Goal: Task Accomplishment & Management: Complete application form

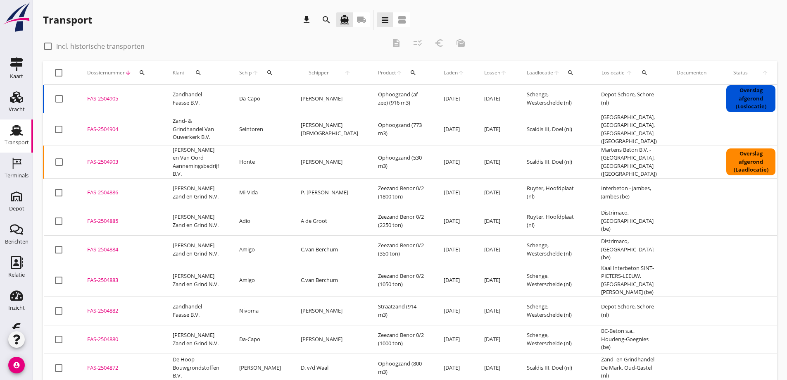
click at [360, 18] on icon "local_shipping" at bounding box center [361, 20] width 10 height 10
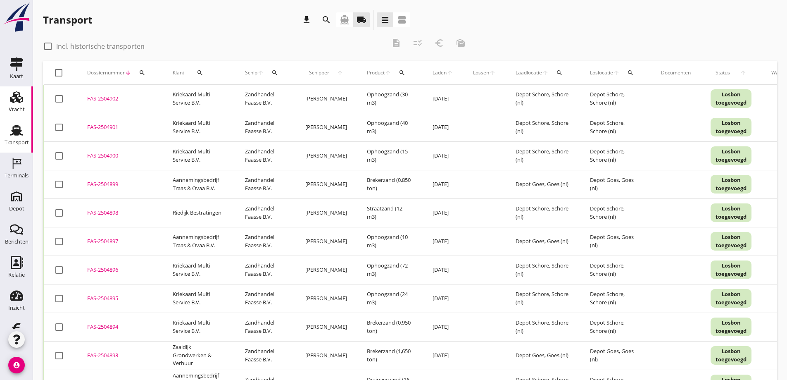
click at [10, 96] on use at bounding box center [16, 97] width 13 height 12
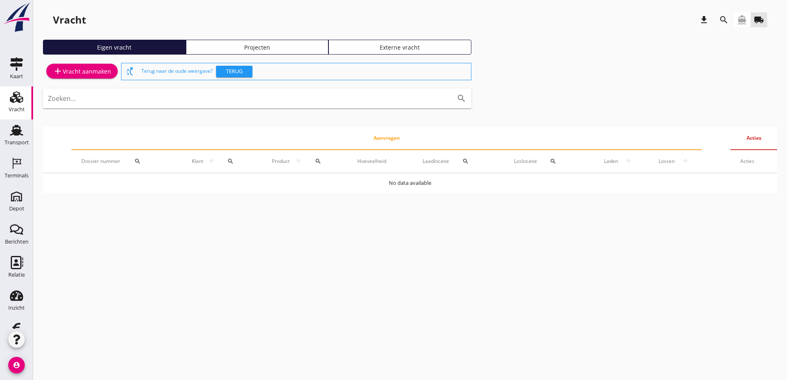
click at [249, 45] on div "Projecten" at bounding box center [257, 47] width 135 height 9
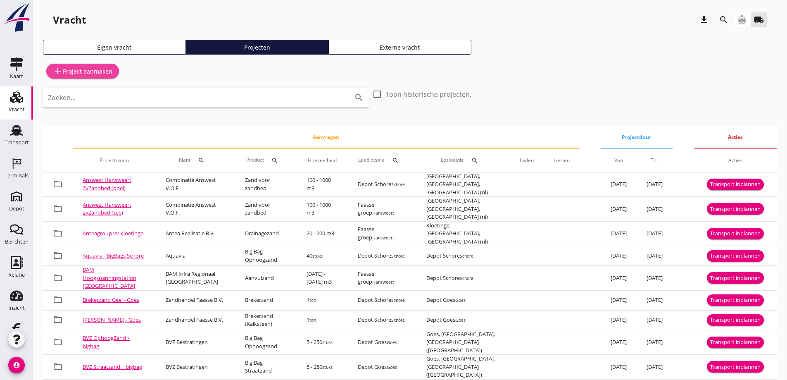
click at [100, 70] on div "add Project aanmaken" at bounding box center [82, 71] width 59 height 10
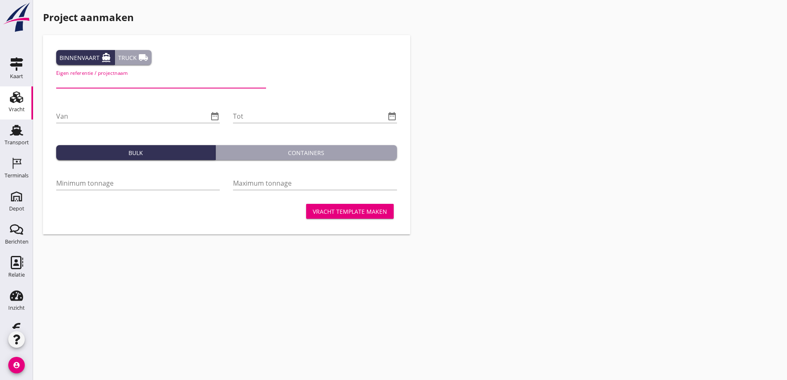
click at [95, 78] on input "Eigen referentie / projectnaam" at bounding box center [161, 81] width 210 height 13
click at [138, 81] on input "Houtkaai ontziltstraatzand Dekker" at bounding box center [161, 81] width 210 height 13
click at [181, 80] on input "Houtkaai ontziltstraatzand JK Dekker" at bounding box center [161, 81] width 210 height 13
click at [105, 82] on input "Houtkaai ontziltstraatzand JK Dekker" at bounding box center [161, 81] width 210 height 13
type input "Houtkaai ontzilt straatzand JK Dekker"
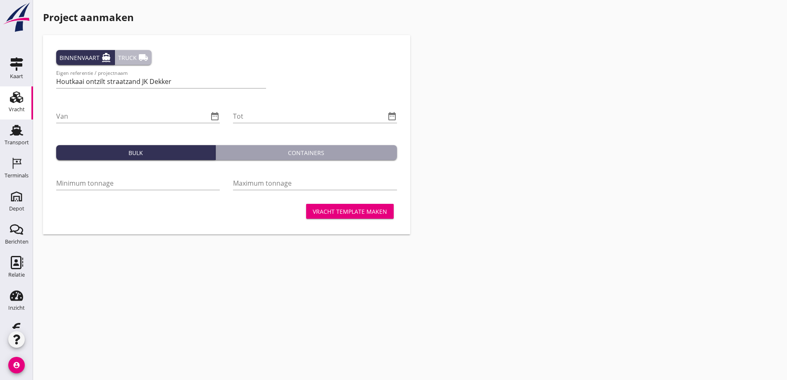
click at [136, 55] on div "Truck local_shipping" at bounding box center [133, 57] width 30 height 10
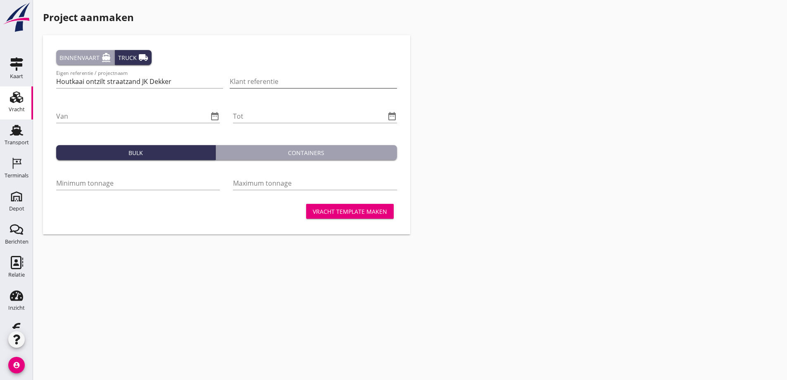
click at [245, 78] on input "Klant referentie" at bounding box center [313, 81] width 167 height 13
type input "Ontzilt straatzand JK Dekker"
click at [75, 115] on input "Van" at bounding box center [132, 115] width 152 height 13
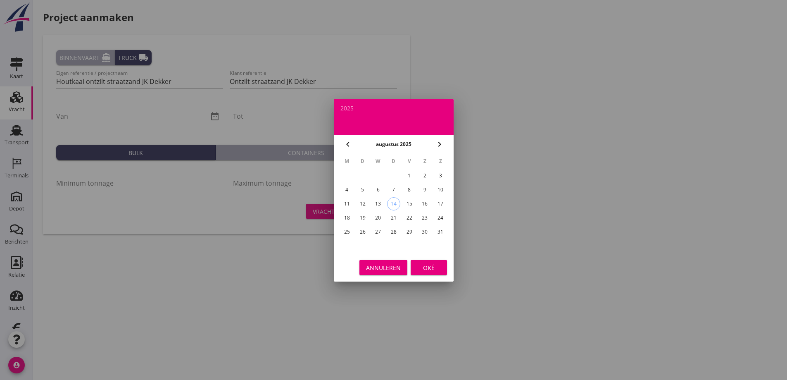
click at [395, 203] on div "14" at bounding box center [393, 203] width 12 height 12
type input "[DATE]"
click at [427, 268] on div "Oké" at bounding box center [428, 267] width 23 height 9
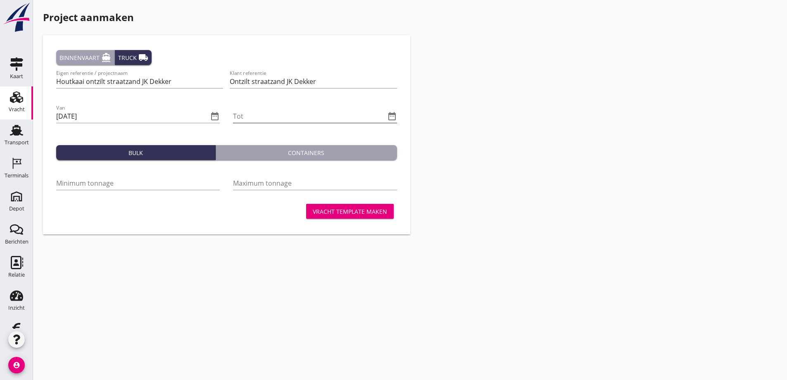
click at [391, 114] on icon "date_range" at bounding box center [392, 116] width 10 height 10
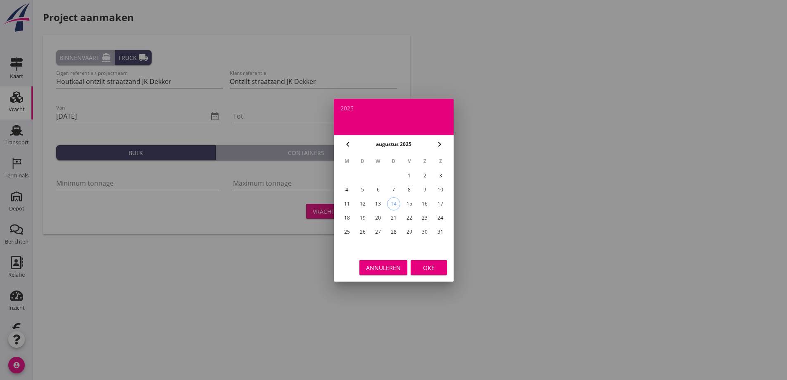
click at [439, 144] on icon "chevron_right" at bounding box center [439, 144] width 10 height 10
click at [377, 230] on div "31" at bounding box center [377, 231] width 13 height 13
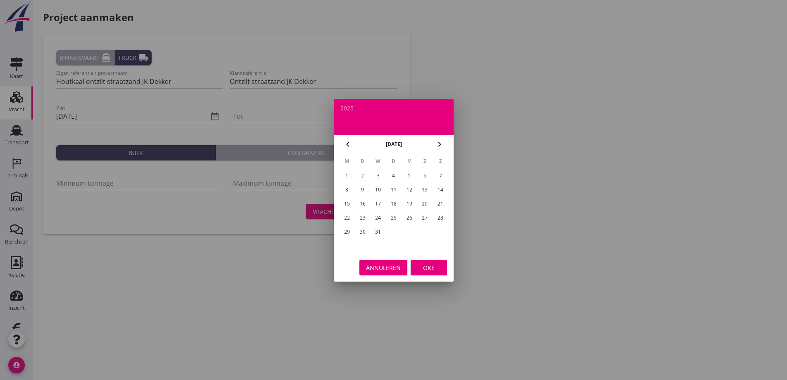
type input "[DATE]"
click at [431, 263] on div "Oké" at bounding box center [428, 267] width 23 height 9
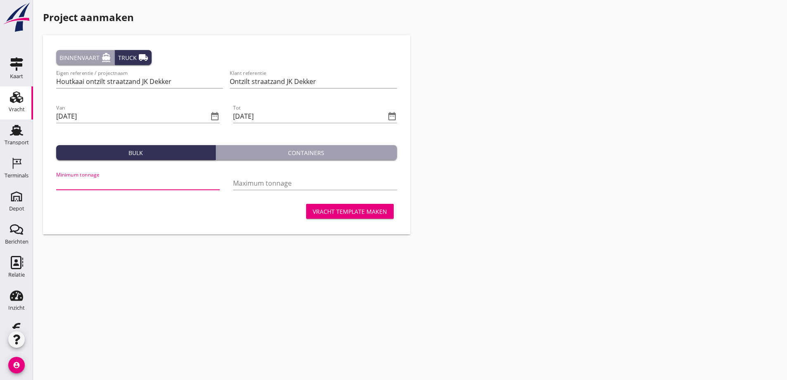
click at [81, 179] on input "Minimum tonnage" at bounding box center [138, 182] width 164 height 13
type input "250"
click at [294, 182] on input "Maximum tonnage" at bounding box center [315, 182] width 164 height 13
type input "500"
click at [356, 209] on div "Vracht template maken" at bounding box center [350, 211] width 74 height 9
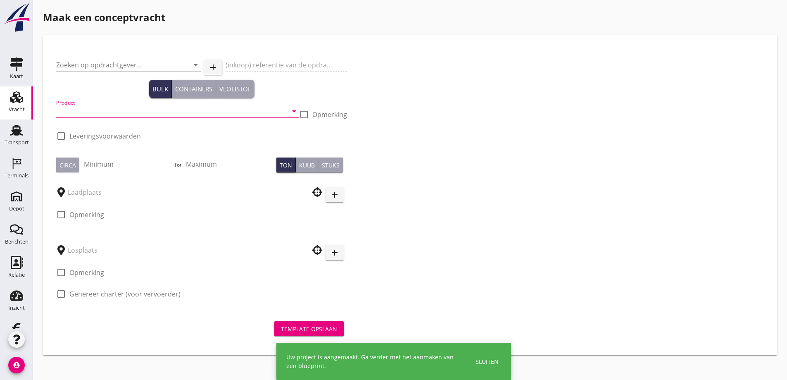
click at [97, 106] on input "Product" at bounding box center [171, 110] width 231 height 13
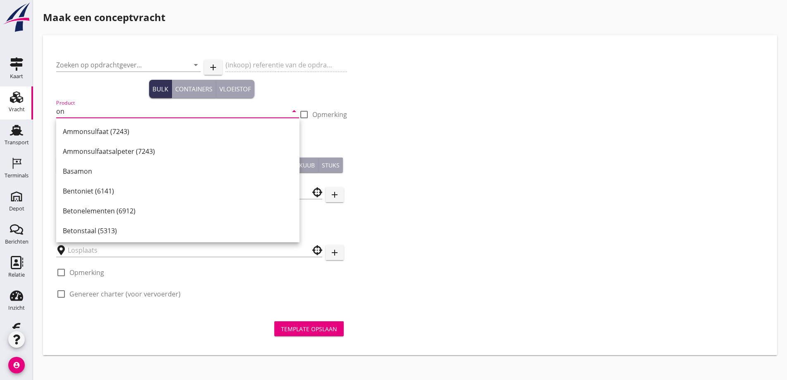
type input "o"
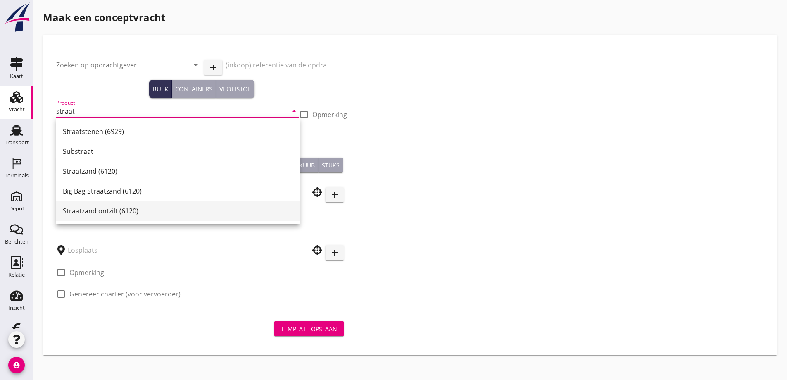
click at [96, 210] on div "Straatzand ontzilt (6120)" at bounding box center [178, 211] width 230 height 10
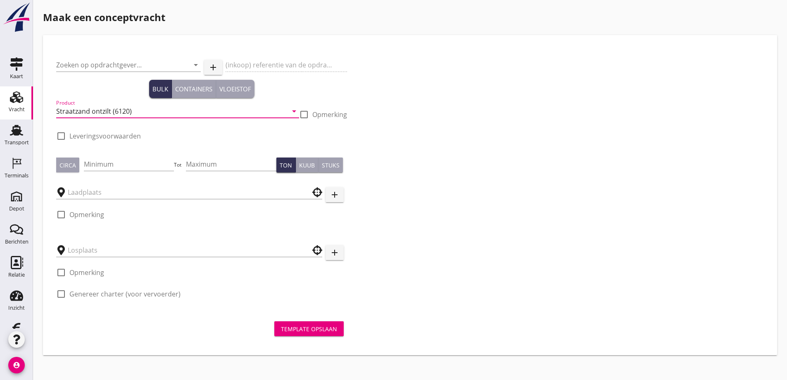
type input "Straatzand ontzilt (6120)"
click at [59, 137] on div at bounding box center [61, 136] width 14 height 14
checkbox input "true"
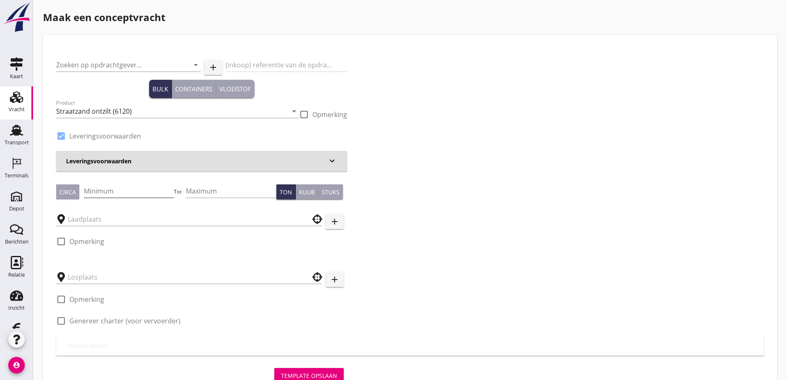
click at [98, 188] on input "Minimum" at bounding box center [129, 190] width 90 height 13
type input "250"
click at [202, 188] on input "Maximum" at bounding box center [231, 190] width 90 height 13
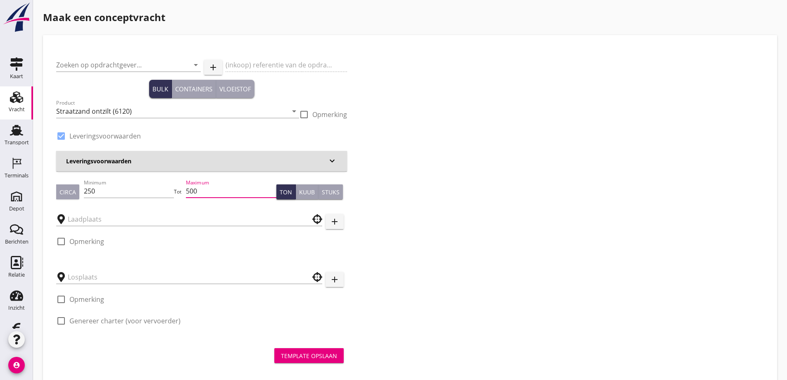
type input "500"
click at [305, 189] on div "Kuub" at bounding box center [307, 192] width 16 height 9
click at [159, 64] on input "Zoeken op opdrachtgever..." at bounding box center [116, 64] width 121 height 13
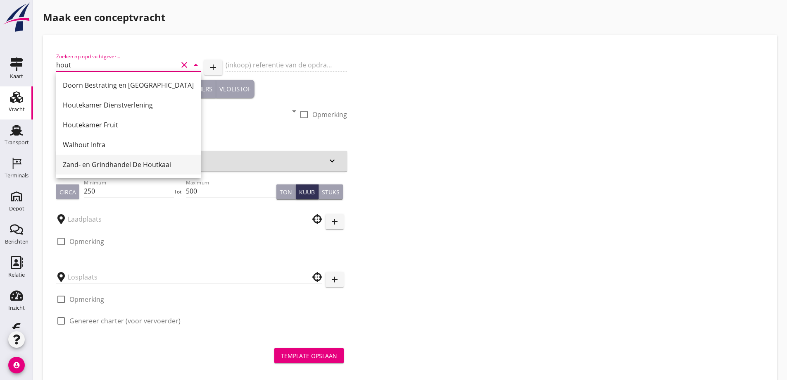
click at [102, 161] on div "Zand- en Grindhandel De Houtkaai" at bounding box center [128, 164] width 131 height 10
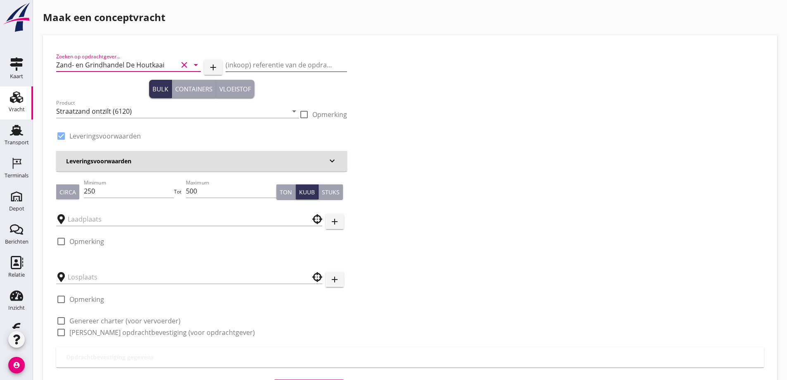
type input "Zand- en Grindhandel De Houtkaai"
click at [252, 59] on input "(inkoop) referentie van de opdrachtgever" at bounding box center [286, 64] width 121 height 13
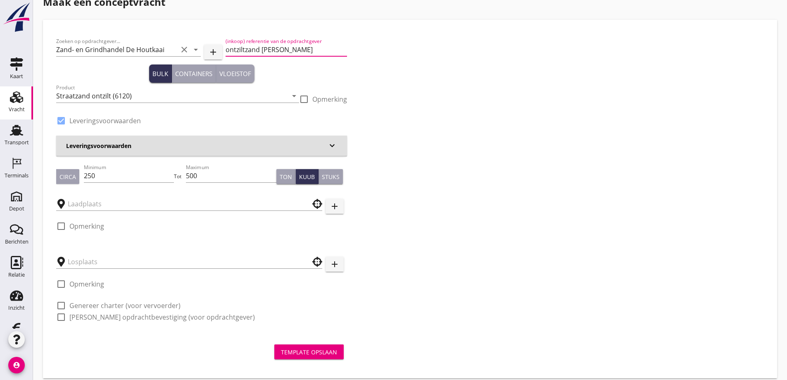
scroll to position [24, 0]
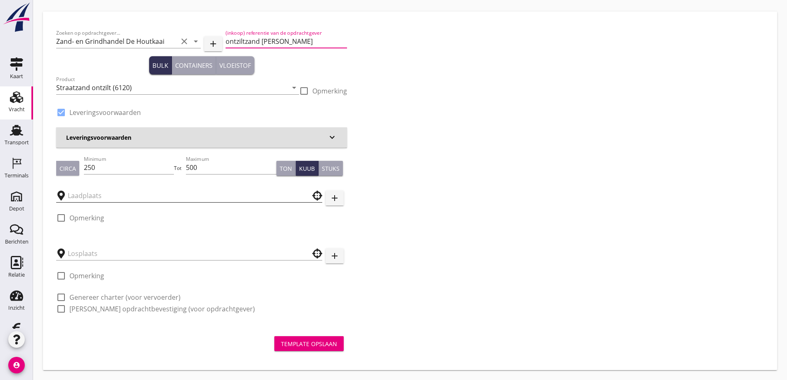
type input "ontziltzand [PERSON_NAME]"
click at [134, 190] on input "text" at bounding box center [183, 195] width 231 height 13
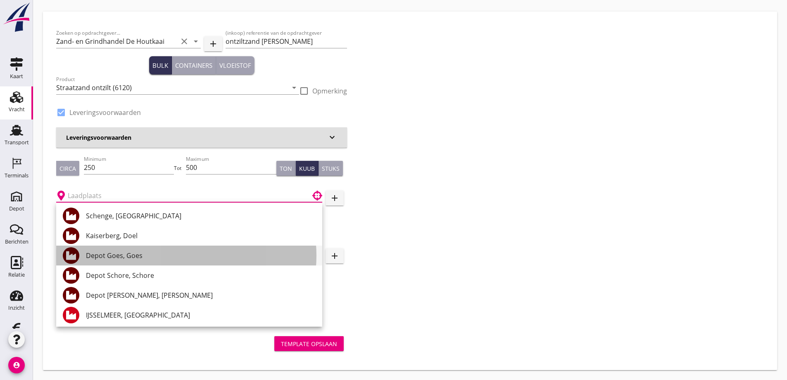
click at [134, 251] on div "Depot Goes, Goes" at bounding box center [201, 255] width 230 height 10
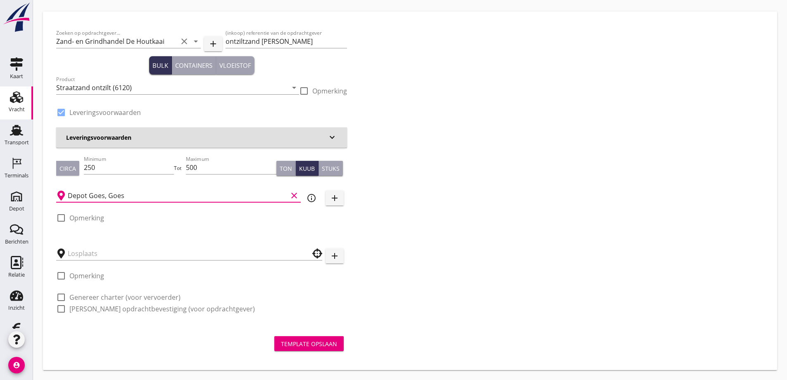
click at [130, 192] on input "Depot Goes, Goes" at bounding box center [178, 195] width 220 height 13
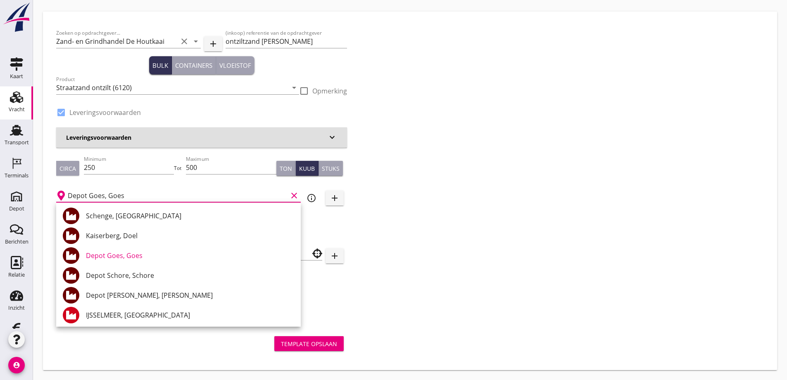
click at [140, 276] on div "Depot Schore, Schore" at bounding box center [190, 275] width 208 height 10
type input "Depot Schore, Schore"
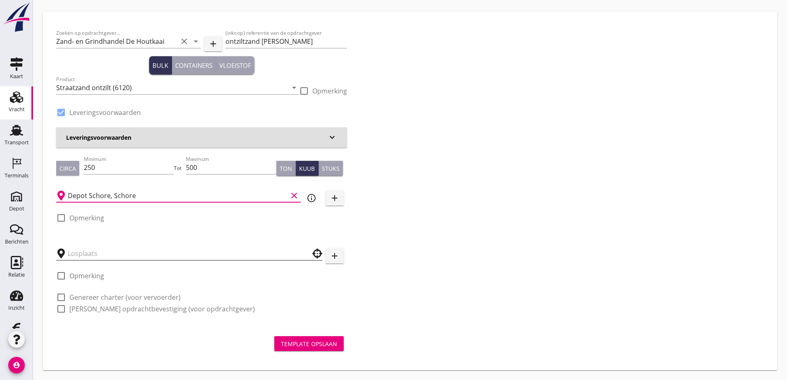
click at [110, 252] on input "text" at bounding box center [183, 253] width 231 height 13
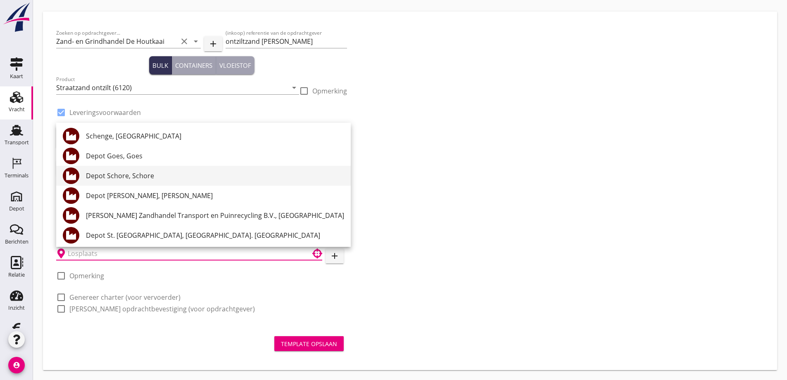
click at [130, 176] on div "Depot Schore, Schore" at bounding box center [215, 176] width 258 height 10
type input "Depot Schore, Schore"
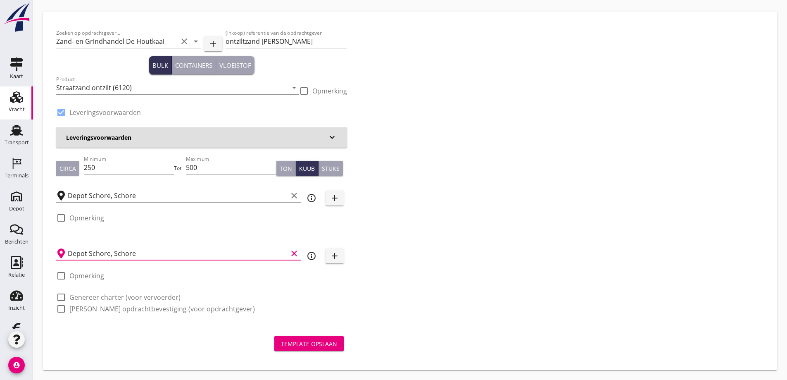
click at [332, 135] on icon "keyboard_arrow_down" at bounding box center [332, 137] width 10 height 10
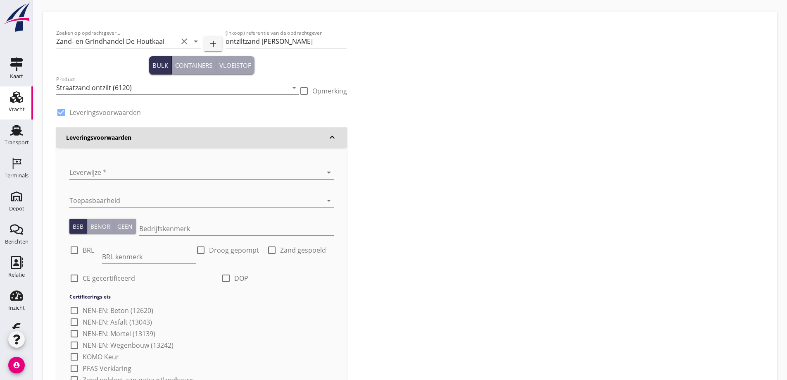
click at [150, 168] on div at bounding box center [189, 172] width 241 height 13
click at [142, 177] on div "[PERSON_NAME] op vrachtwagen" at bounding box center [201, 179] width 251 height 10
click at [129, 195] on div at bounding box center [189, 200] width 241 height 13
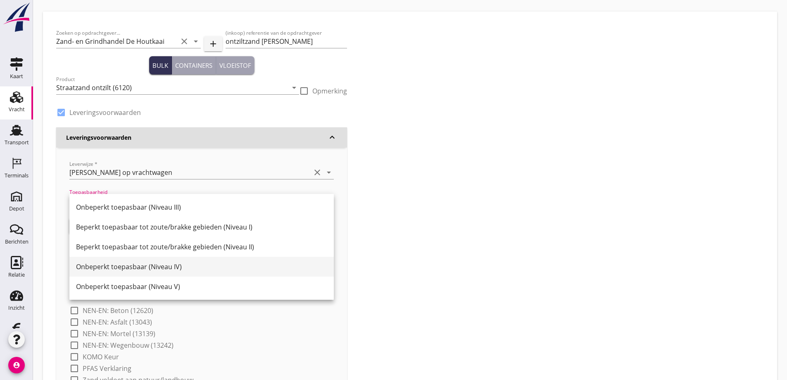
click at [143, 261] on div "Onbeperkt toepasbaar (Niveau IV)" at bounding box center [201, 266] width 251 height 10
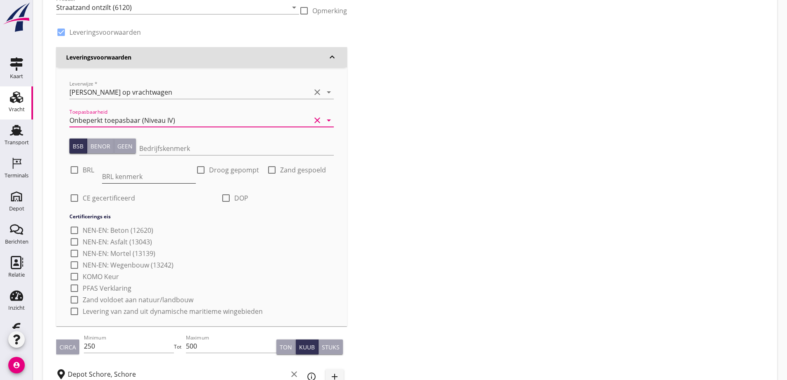
scroll to position [147, 0]
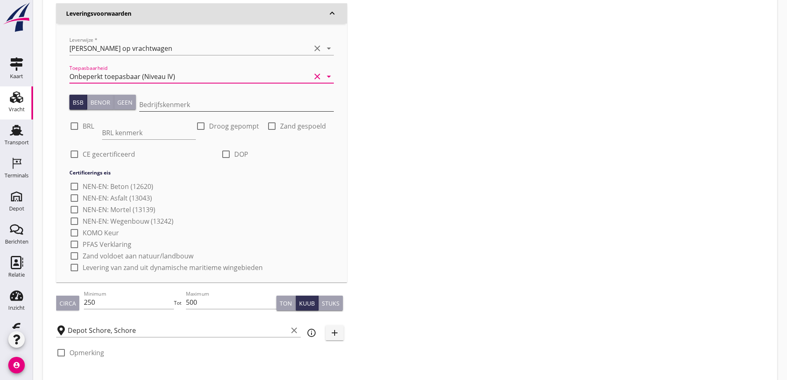
click at [152, 104] on input "Bedrijfskenmerk" at bounding box center [236, 104] width 195 height 13
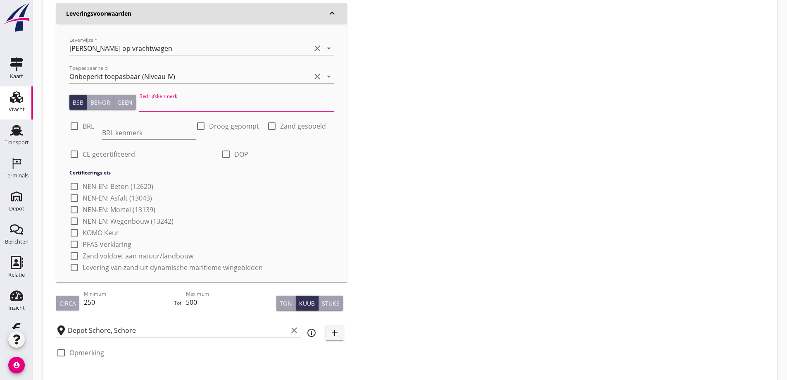
type input "K20886/06"
click at [127, 130] on input "BRL kenmerk" at bounding box center [149, 132] width 94 height 13
type input "9313"
click at [77, 126] on div at bounding box center [74, 126] width 14 height 14
checkbox input "true"
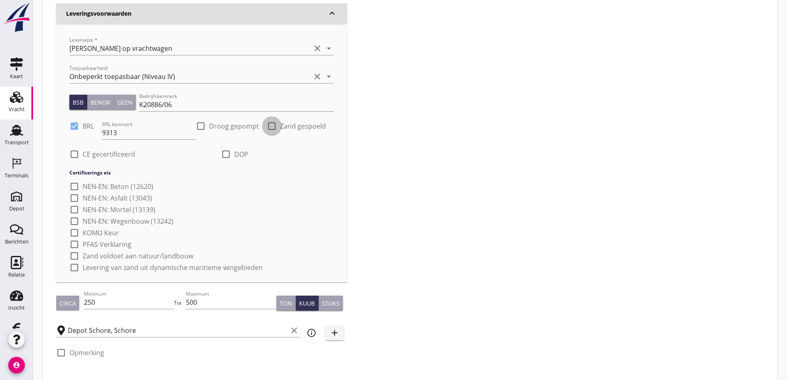
click at [271, 127] on div at bounding box center [272, 126] width 14 height 14
checkbox input "true"
click at [72, 154] on div at bounding box center [74, 154] width 14 height 14
checkbox input "true"
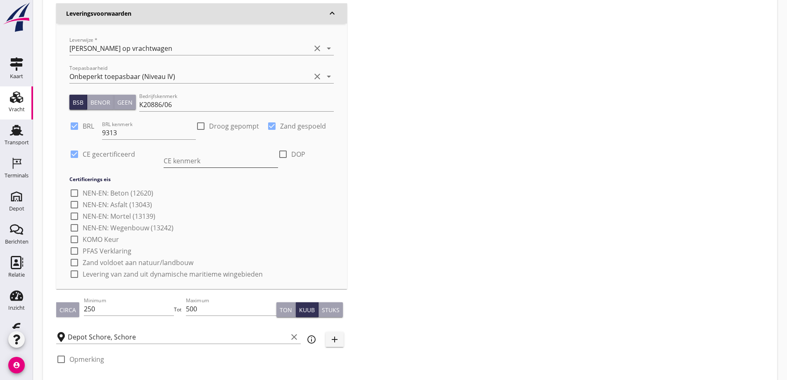
click at [180, 156] on input "CE kenmerk" at bounding box center [221, 160] width 114 height 13
click at [196, 161] on input "CE" at bounding box center [221, 160] width 114 height 13
type input "[DATE]+ 080620CPR53807"
click at [280, 155] on div at bounding box center [283, 154] width 14 height 14
checkbox input "true"
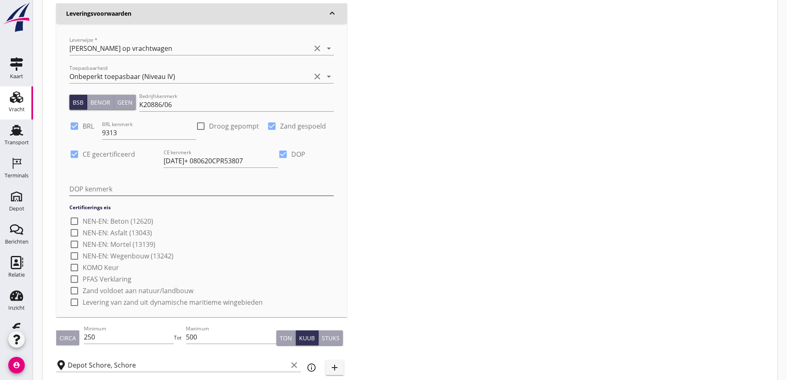
click at [280, 182] on input "DOP kenmerk" at bounding box center [201, 188] width 264 height 13
type input "Zie [DOMAIN_NAME]"
click at [76, 272] on div at bounding box center [74, 279] width 14 height 14
checkbox input "true"
click at [79, 283] on div at bounding box center [74, 290] width 14 height 14
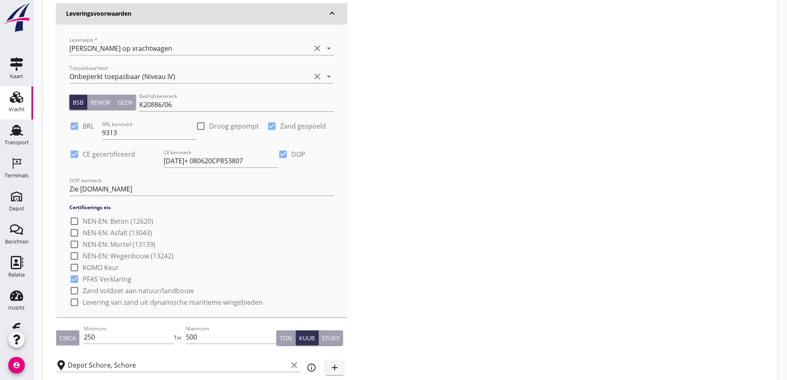
checkbox input "true"
click at [78, 295] on div at bounding box center [74, 302] width 14 height 14
checkbox input "true"
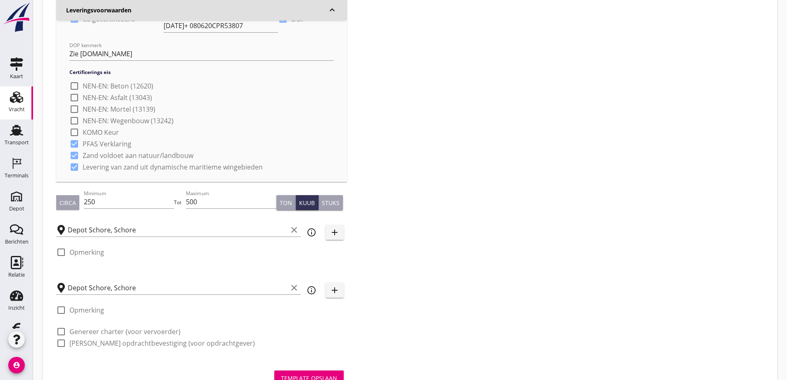
scroll to position [289, 0]
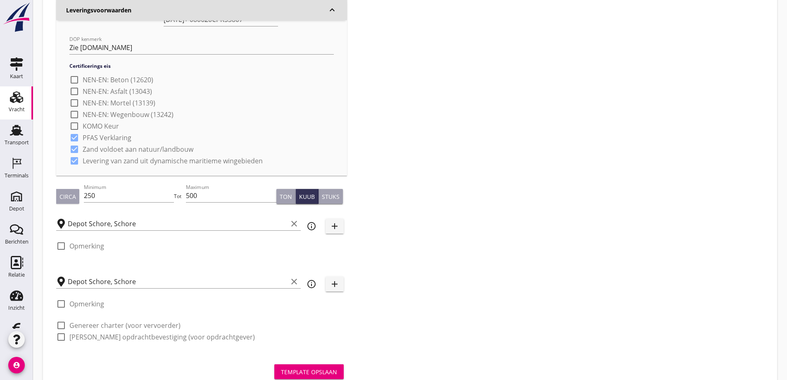
click at [64, 330] on div at bounding box center [61, 337] width 14 height 14
checkbox input "true"
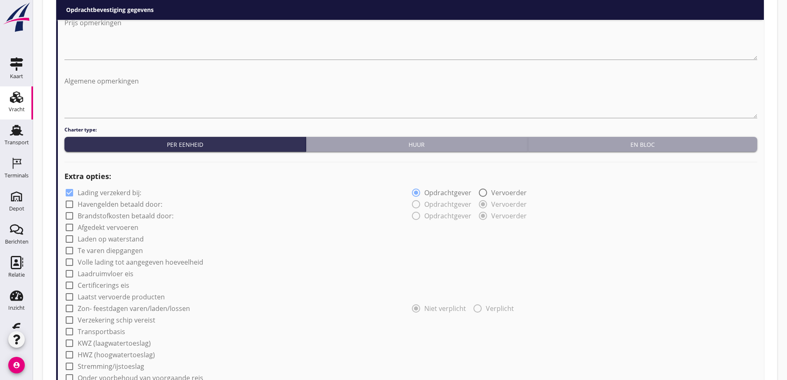
scroll to position [702, 0]
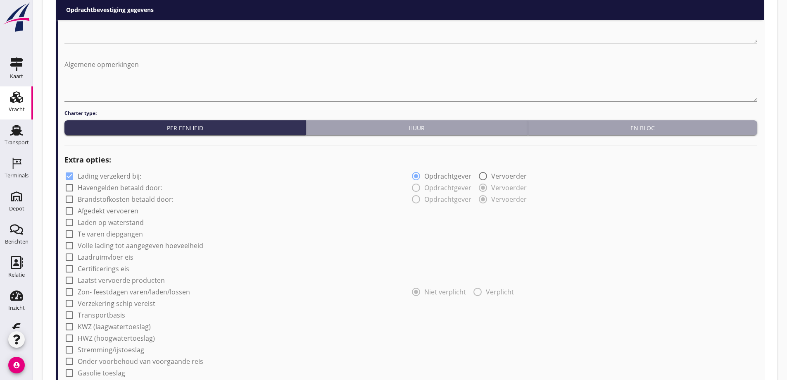
type input "14.75"
drag, startPoint x: 71, startPoint y: 147, endPoint x: 85, endPoint y: 149, distance: 14.6
click at [72, 169] on div at bounding box center [69, 176] width 14 height 14
checkbox input "false"
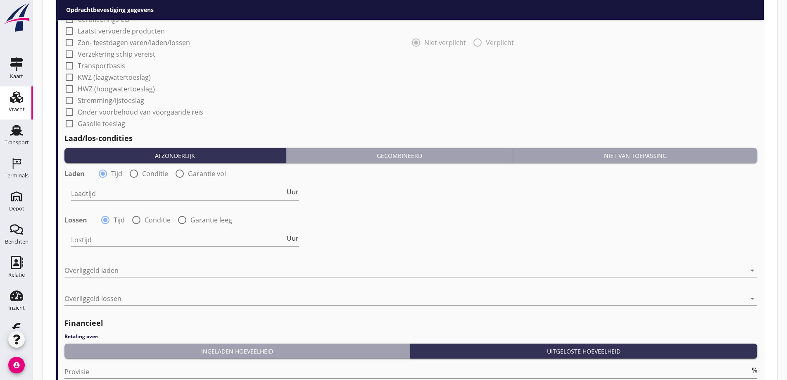
scroll to position [949, 0]
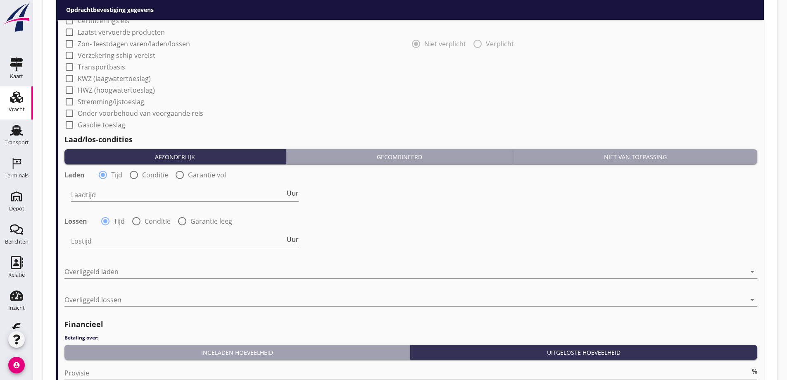
click at [617, 152] on div "Niet van toepassing" at bounding box center [634, 156] width 237 height 9
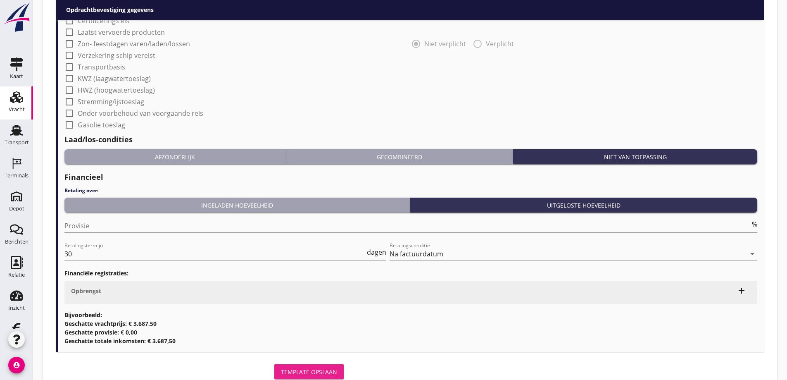
click at [295, 367] on div "Template opslaan" at bounding box center [309, 371] width 56 height 9
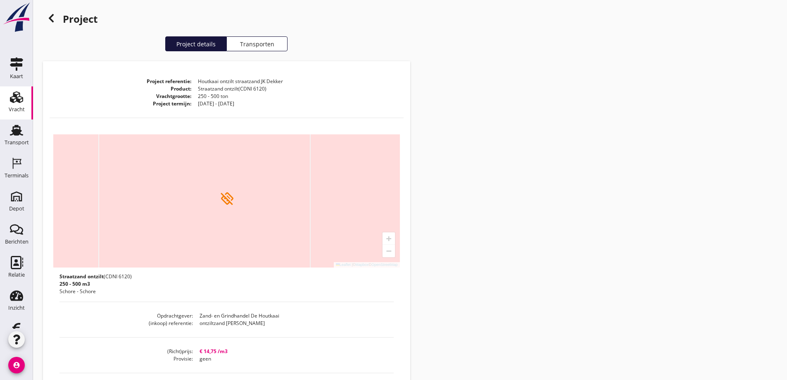
click at [10, 96] on icon "Vracht" at bounding box center [16, 96] width 13 height 13
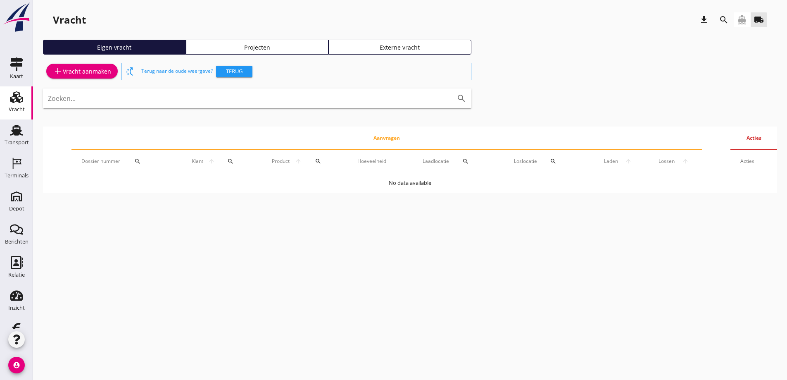
click at [13, 98] on use at bounding box center [16, 97] width 13 height 12
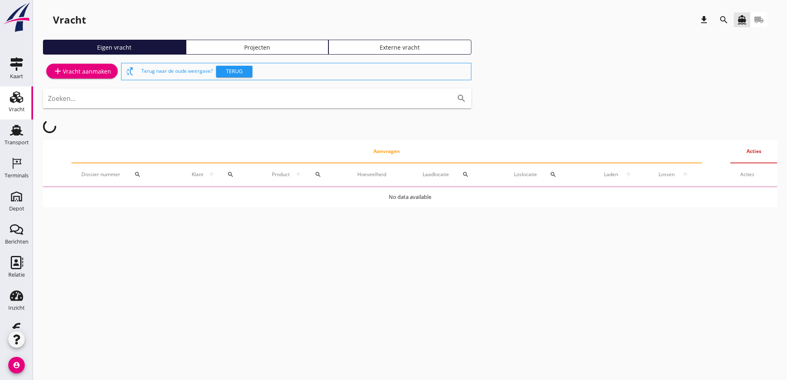
click at [244, 45] on div "Projecten" at bounding box center [257, 47] width 135 height 9
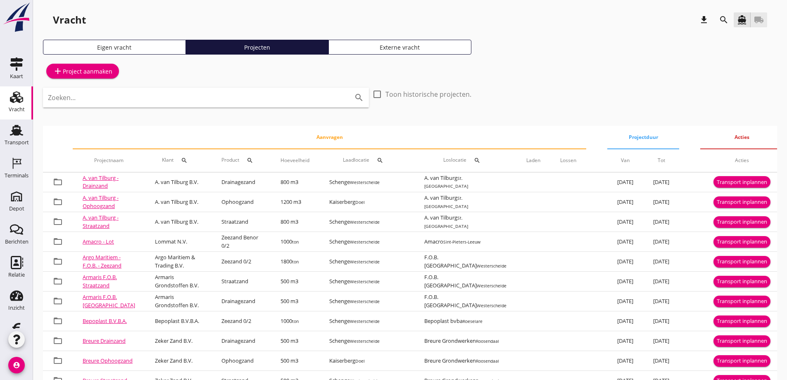
click at [762, 17] on icon "local_shipping" at bounding box center [759, 20] width 10 height 10
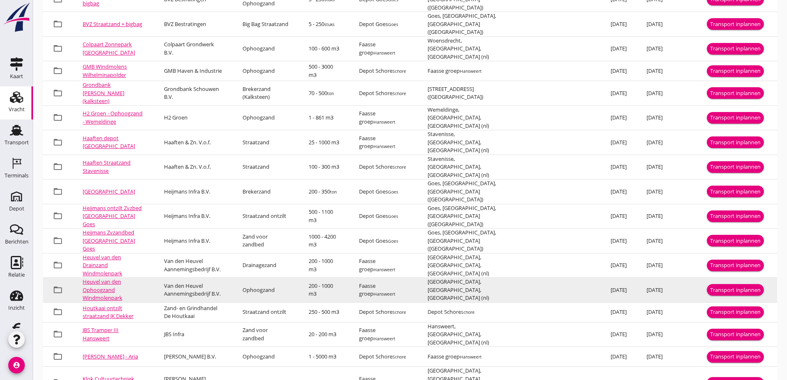
scroll to position [394, 0]
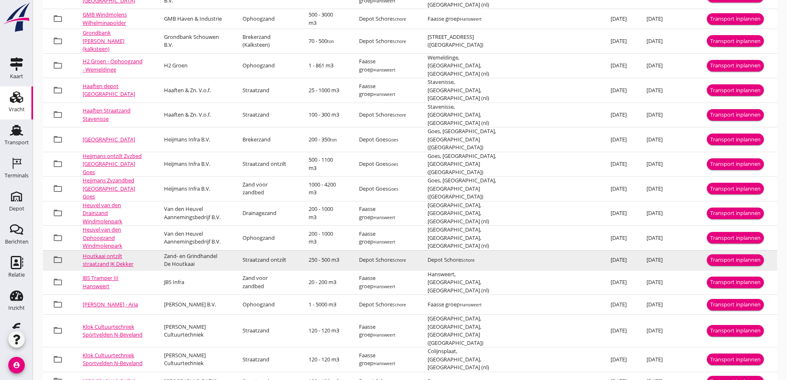
click at [114, 252] on link "Houtkaai ontzilt straatzand JK Dekker" at bounding box center [108, 260] width 51 height 16
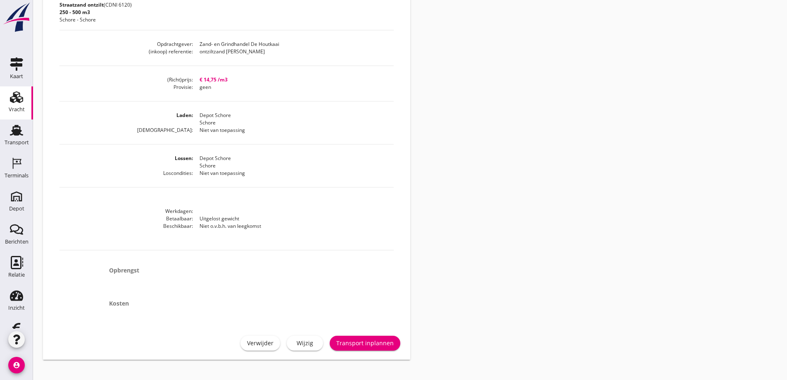
scroll to position [284, 0]
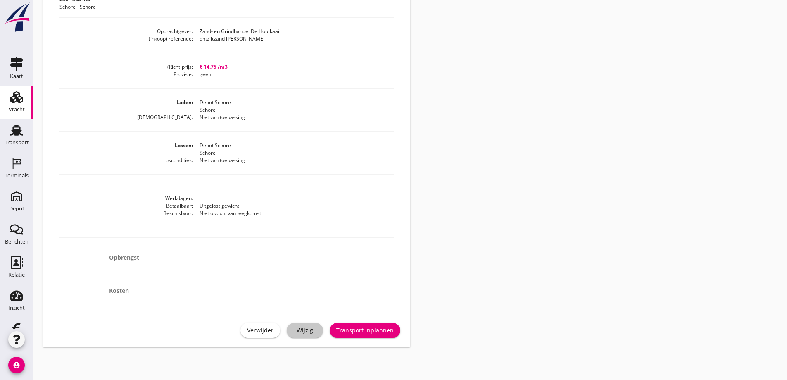
click at [304, 324] on link "Wijzig" at bounding box center [305, 330] width 36 height 15
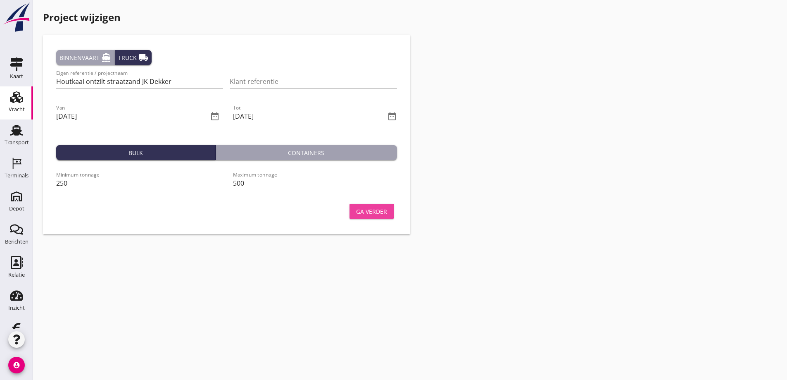
click at [368, 210] on div "Ga verder" at bounding box center [371, 211] width 31 height 9
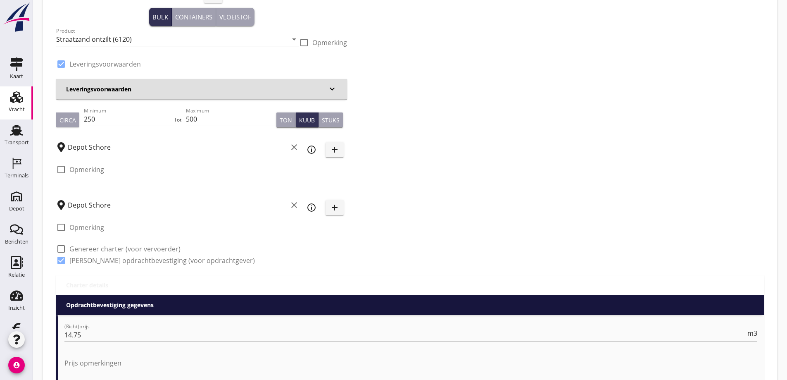
scroll to position [83, 0]
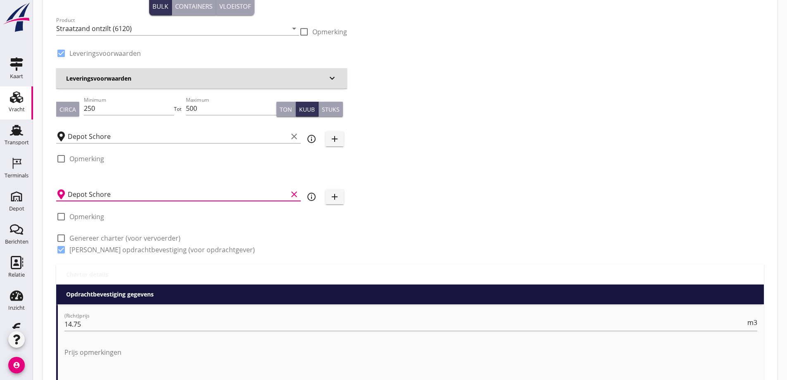
click at [187, 188] on input "Depot Schore" at bounding box center [178, 194] width 220 height 13
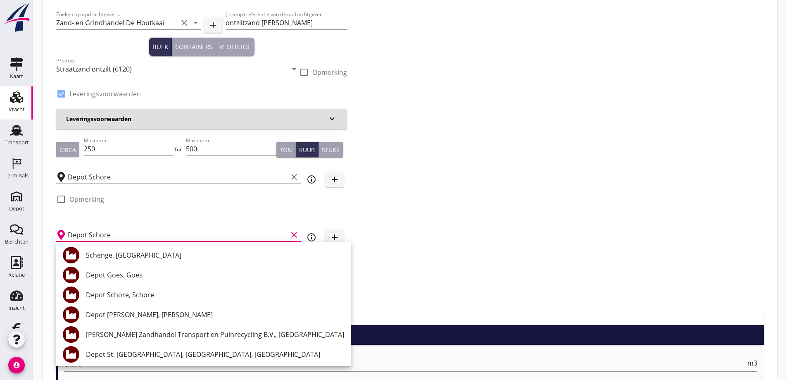
scroll to position [41, 0]
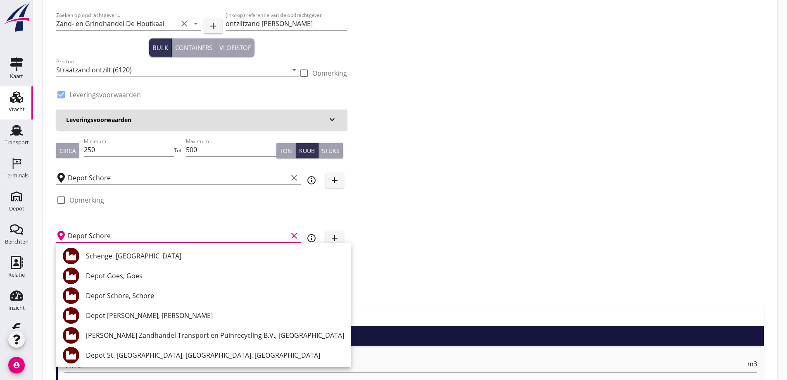
click at [401, 249] on div "Zoeken op opdrachtgever... Zand- en Grindhandel De Houtkaai clear arrow_drop_do…" at bounding box center [410, 156] width 714 height 299
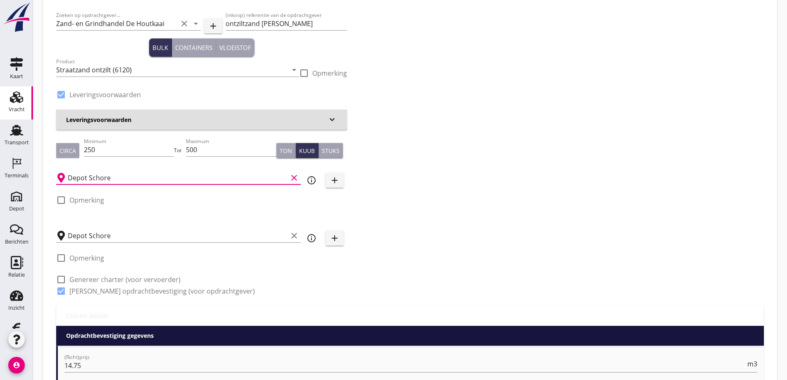
click at [131, 173] on input "Depot Schore" at bounding box center [178, 177] width 220 height 13
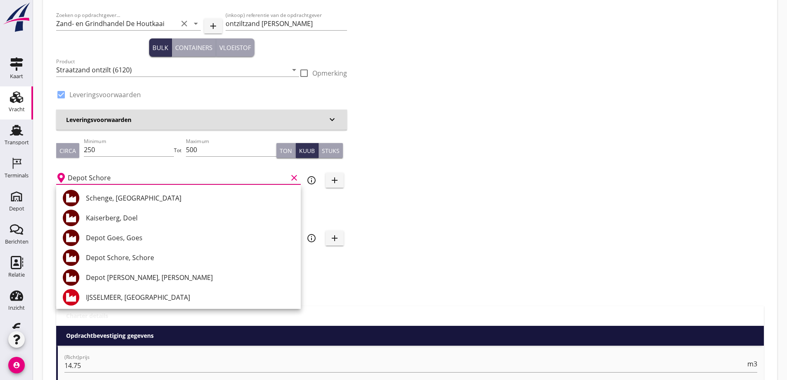
click at [404, 253] on div "Zoeken op opdrachtgever... Zand- en Grindhandel De Houtkaai clear arrow_drop_do…" at bounding box center [410, 156] width 714 height 299
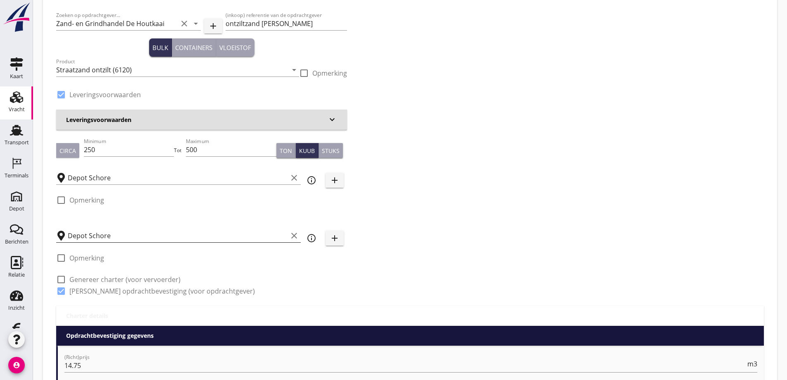
click at [270, 229] on input "Depot Schore" at bounding box center [178, 235] width 220 height 13
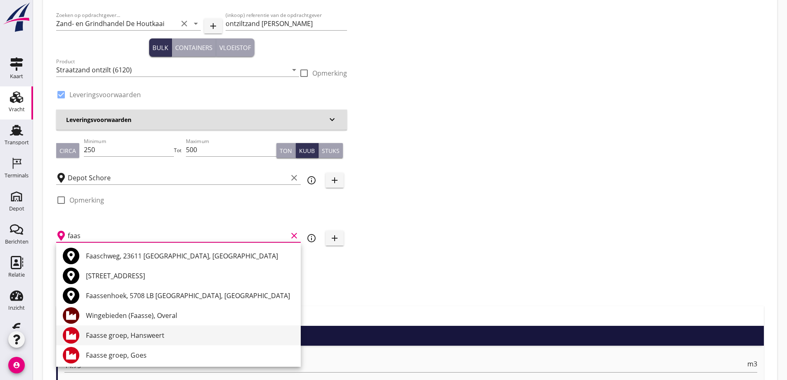
click at [164, 331] on div "Faasse groep, Hansweert" at bounding box center [190, 335] width 208 height 10
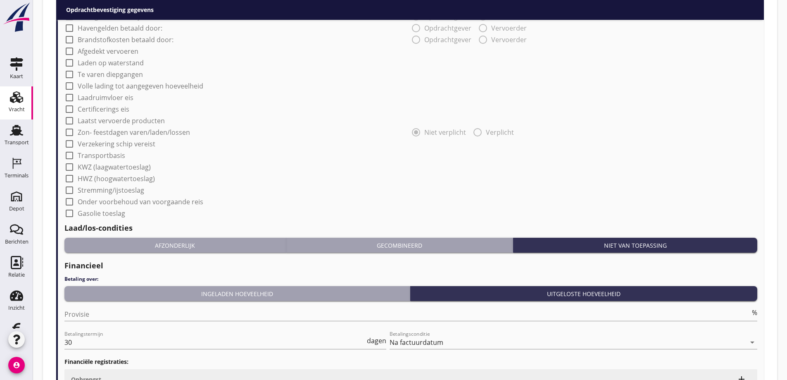
scroll to position [684, 0]
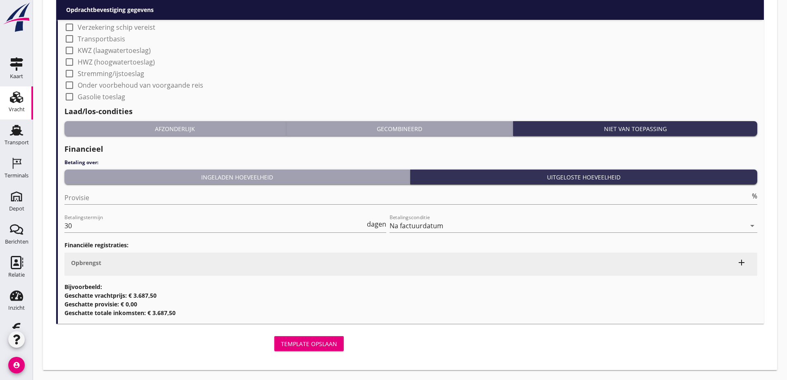
type input "Faasse groep, Hansweert"
drag, startPoint x: 300, startPoint y: 341, endPoint x: 197, endPoint y: 334, distance: 103.5
click at [300, 341] on div "Template opslaan" at bounding box center [309, 343] width 56 height 9
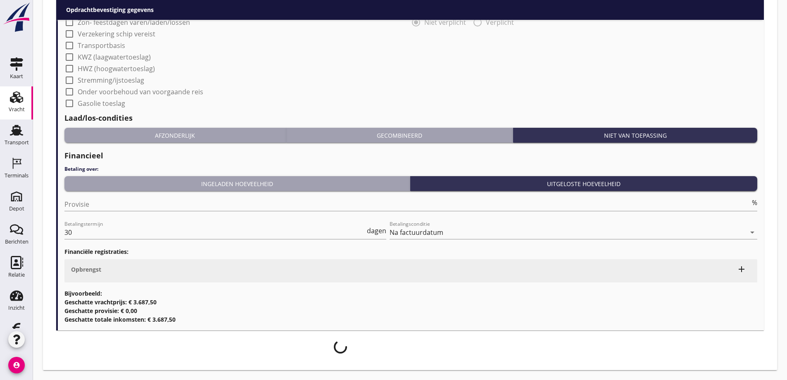
scroll to position [678, 0]
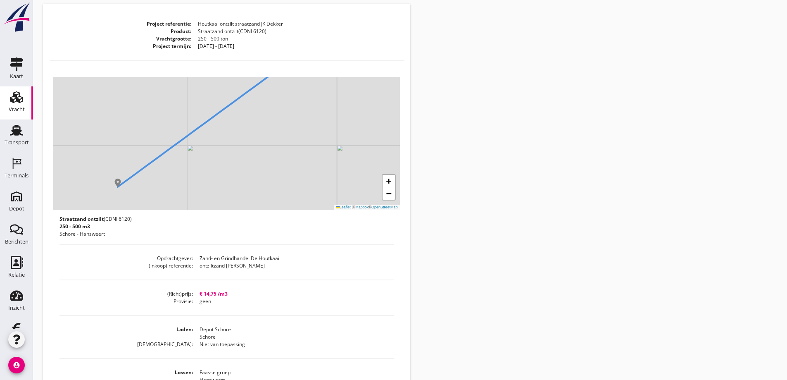
scroll to position [124, 0]
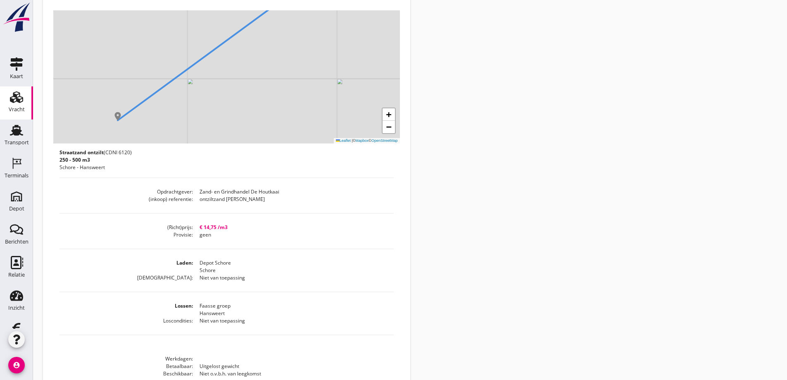
click at [14, 104] on div "Vracht" at bounding box center [17, 110] width 16 height 12
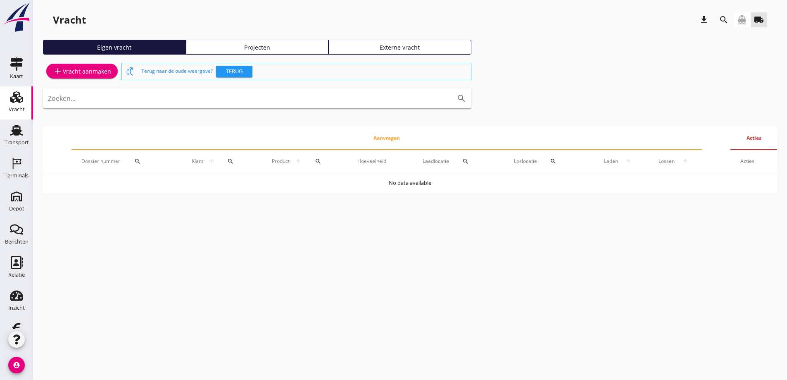
click at [260, 45] on div "Projecten" at bounding box center [257, 47] width 135 height 9
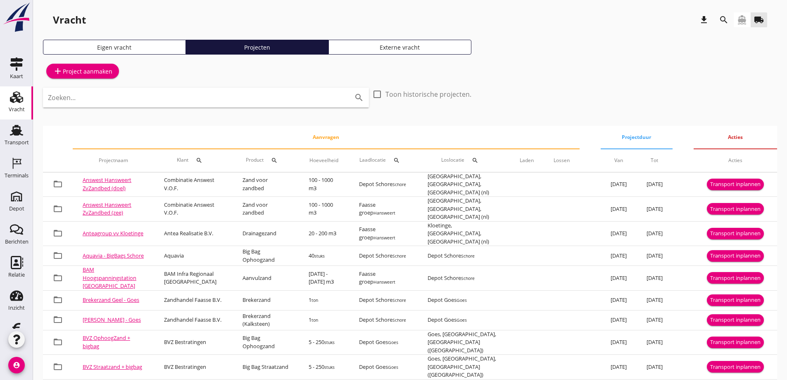
click at [93, 68] on div "add Project aanmaken" at bounding box center [82, 71] width 59 height 10
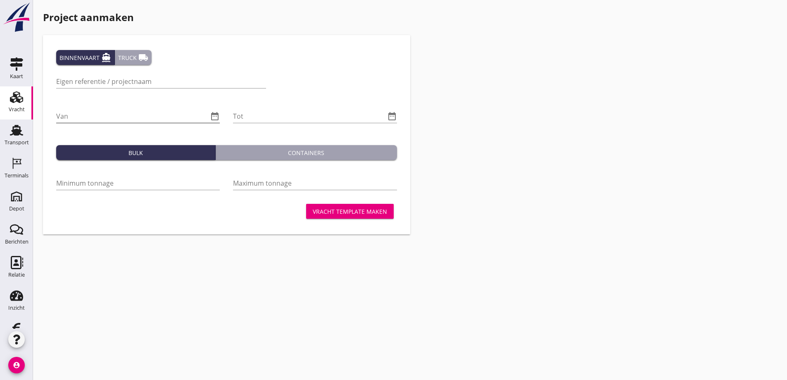
click at [83, 114] on input "Van" at bounding box center [132, 115] width 152 height 13
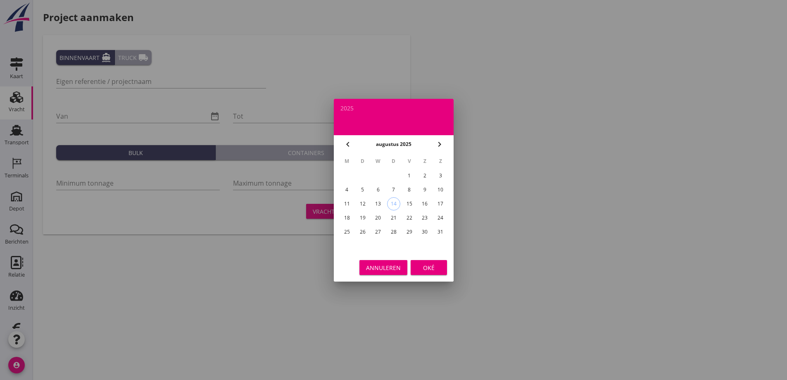
click at [393, 202] on div "14" at bounding box center [393, 203] width 12 height 12
type input "[DATE]"
click at [424, 266] on div "Oké" at bounding box center [428, 267] width 23 height 9
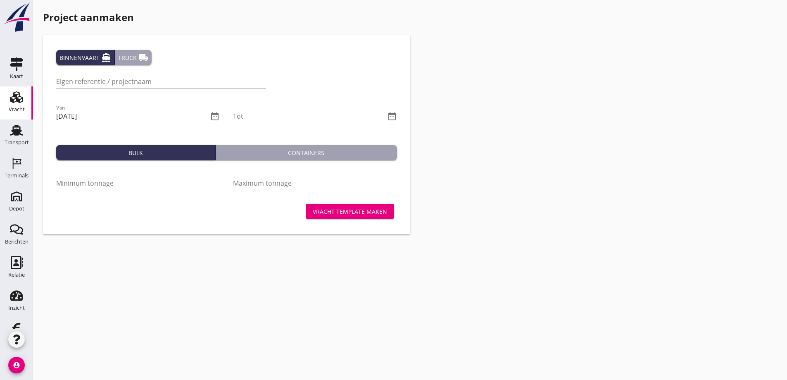
click at [129, 58] on div "Truck local_shipping" at bounding box center [133, 57] width 30 height 10
click at [104, 83] on input "Eigen referentie / projectnaam" at bounding box center [139, 81] width 167 height 13
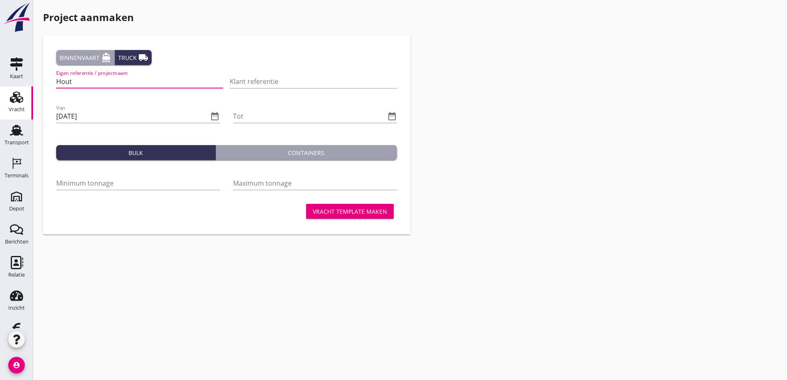
type input "Houtkaai ontzilt straatzand JK Dekker"
click at [241, 81] on input "Klant referentie" at bounding box center [313, 81] width 167 height 13
type input "Ontzilt straatzand JK Dekker"
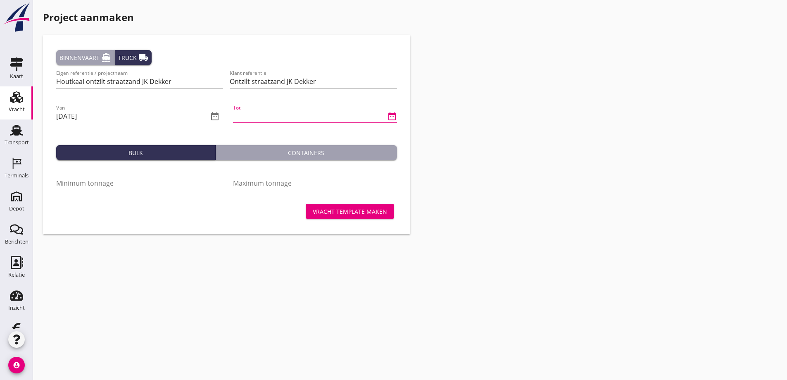
click at [259, 114] on input "Tot" at bounding box center [309, 115] width 152 height 13
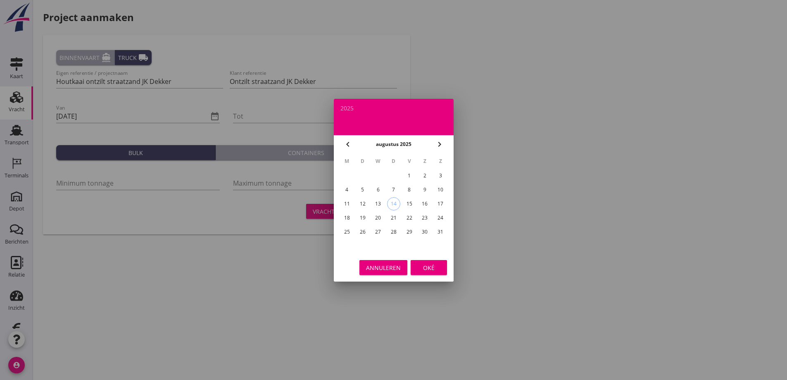
click at [438, 143] on icon "chevron_right" at bounding box center [439, 144] width 10 height 10
click at [375, 229] on div "31" at bounding box center [377, 231] width 13 height 13
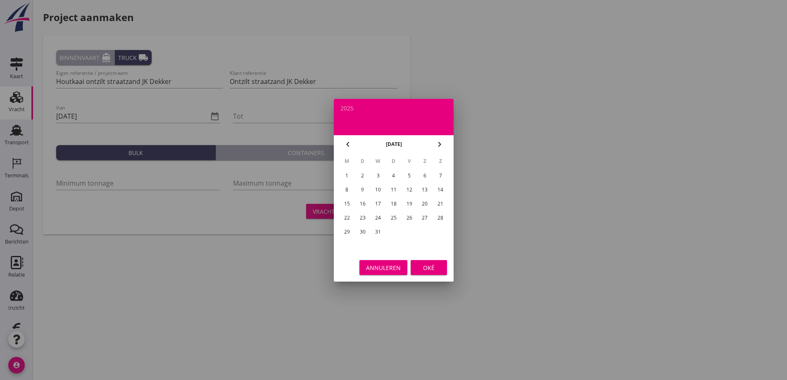
type input "[DATE]"
click at [431, 266] on div "Oké" at bounding box center [428, 267] width 23 height 9
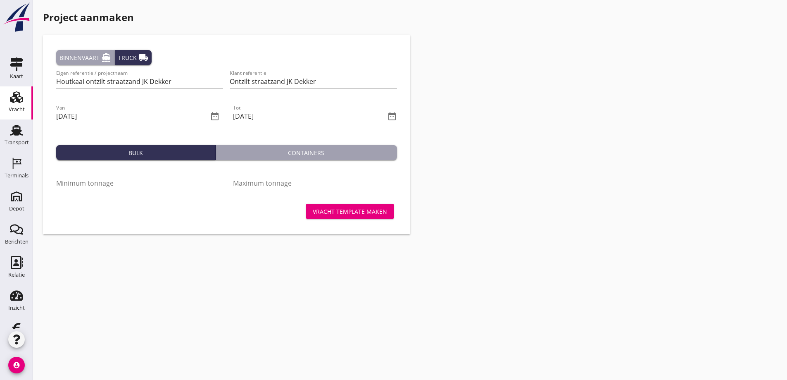
click at [110, 180] on input "Minimum tonnage" at bounding box center [138, 182] width 164 height 13
type input "250"
click at [246, 180] on input "Maximum tonnage" at bounding box center [315, 182] width 164 height 13
type input "500"
click at [343, 209] on div "Vracht template maken" at bounding box center [350, 211] width 74 height 9
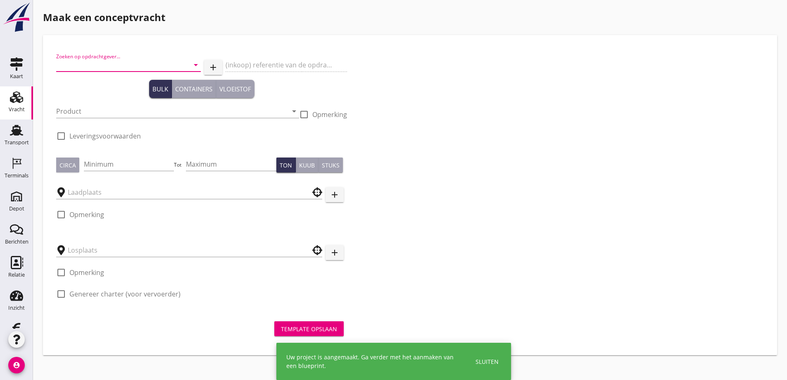
click at [71, 67] on input "Zoeken op opdrachtgever..." at bounding box center [116, 64] width 121 height 13
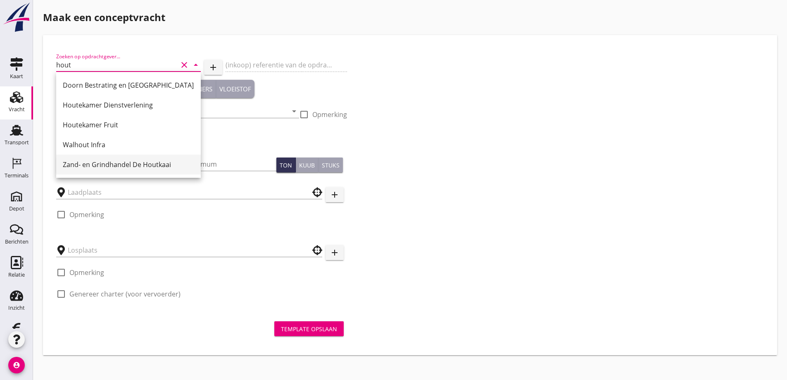
click at [88, 163] on div "Zand- en Grindhandel De Houtkaai" at bounding box center [128, 164] width 131 height 10
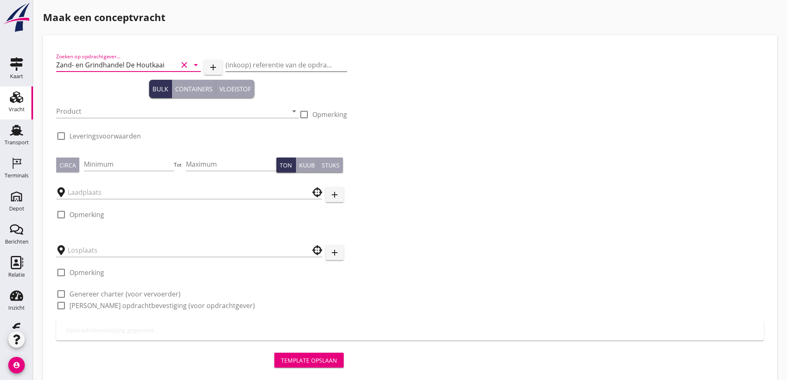
type input "Zand- en Grindhandel De Houtkaai"
click at [261, 63] on input "(inkoop) referentie van de opdrachtgever" at bounding box center [286, 64] width 121 height 13
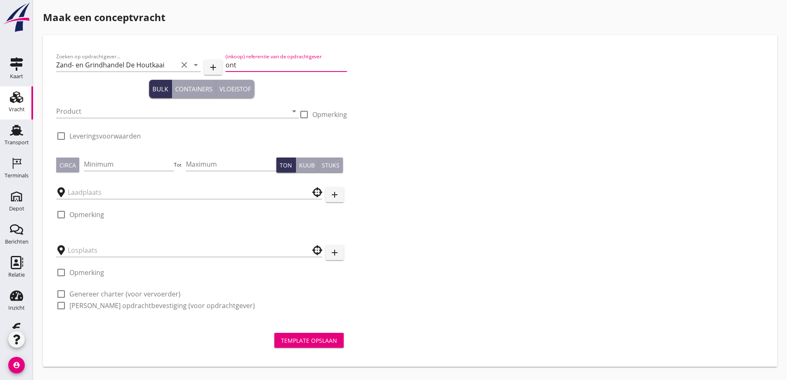
type input "ontziltzand [PERSON_NAME]"
click at [75, 111] on input "Product" at bounding box center [171, 110] width 231 height 13
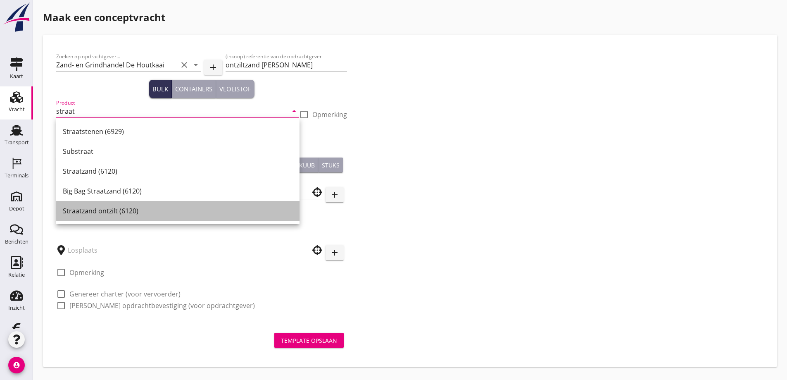
click at [90, 209] on div "Straatzand ontzilt (6120)" at bounding box center [178, 211] width 230 height 10
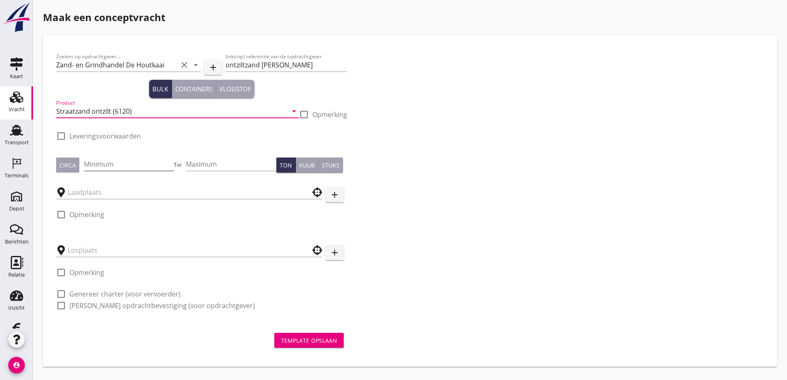
type input "Straatzand ontzilt (6120)"
click at [96, 166] on input "Minimum" at bounding box center [129, 163] width 90 height 13
type input "250"
click at [201, 159] on input "Maximum" at bounding box center [231, 163] width 90 height 13
type input "500"
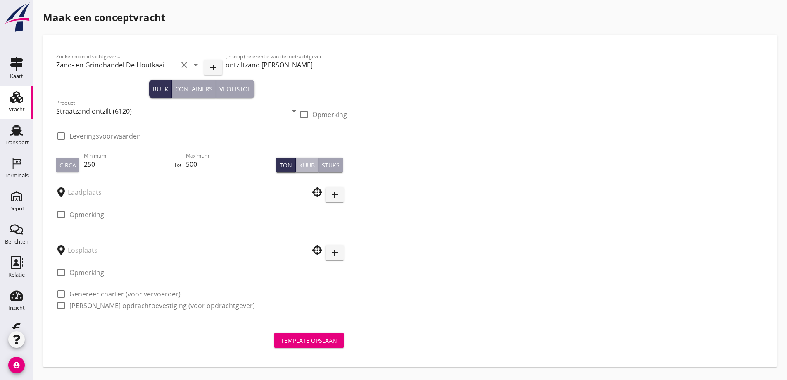
click at [304, 162] on div "Kuub" at bounding box center [307, 165] width 16 height 9
click at [65, 137] on div at bounding box center [61, 136] width 14 height 14
checkbox input "true"
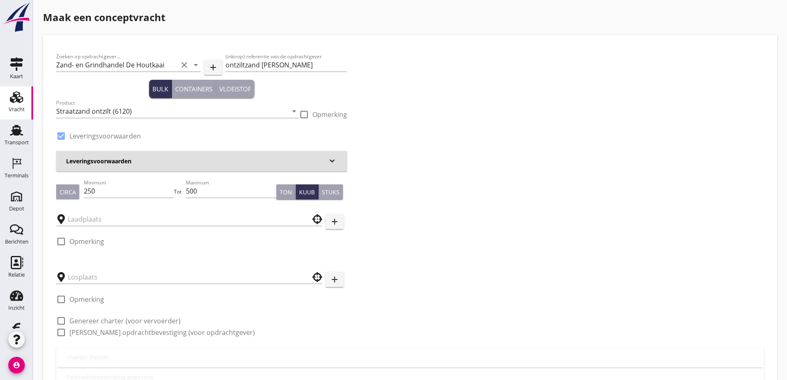
click at [331, 159] on icon "keyboard_arrow_down" at bounding box center [332, 161] width 10 height 10
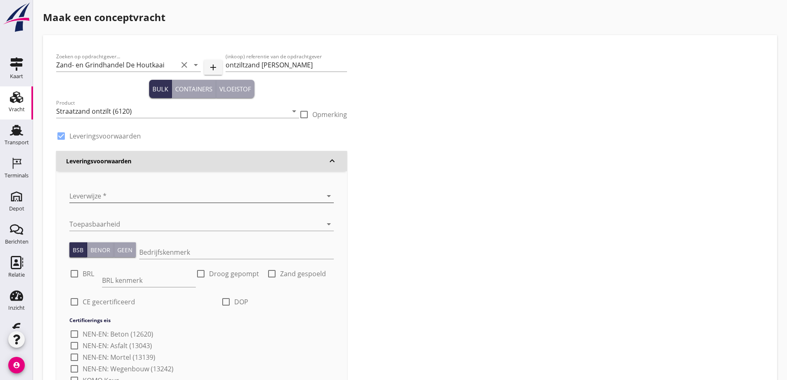
click at [100, 191] on div at bounding box center [189, 195] width 241 height 13
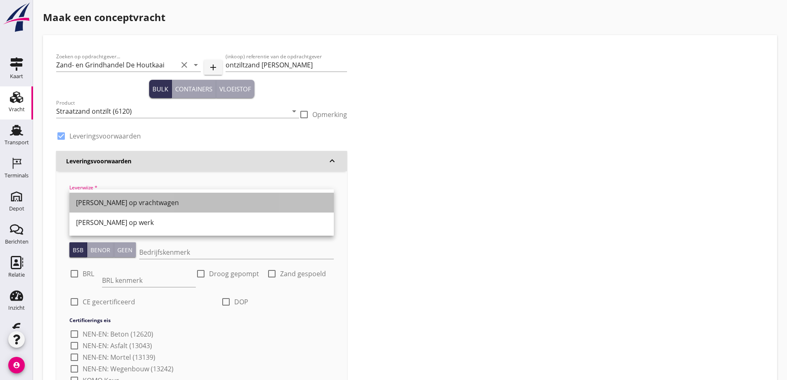
click at [104, 201] on div "[PERSON_NAME] op vrachtwagen" at bounding box center [201, 202] width 251 height 10
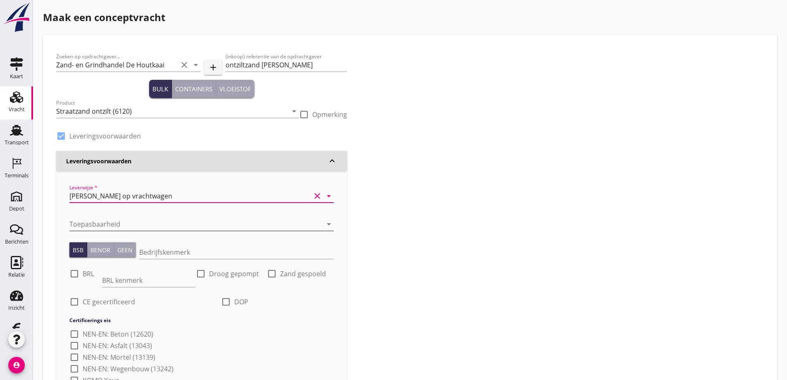
click at [97, 220] on div at bounding box center [189, 223] width 241 height 13
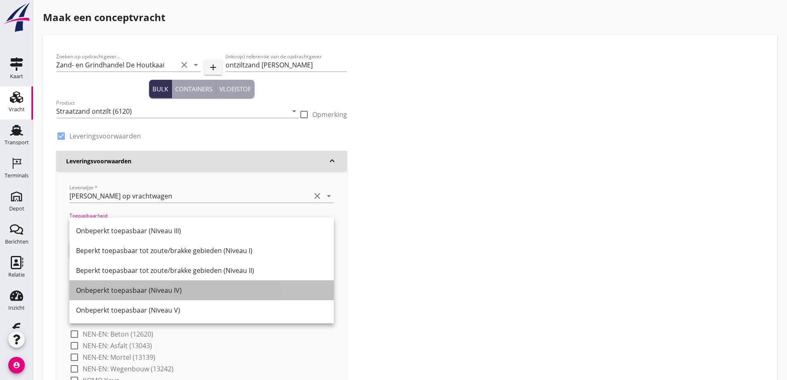
click at [117, 289] on div "Onbeperkt toepasbaar (Niveau IV)" at bounding box center [201, 290] width 251 height 10
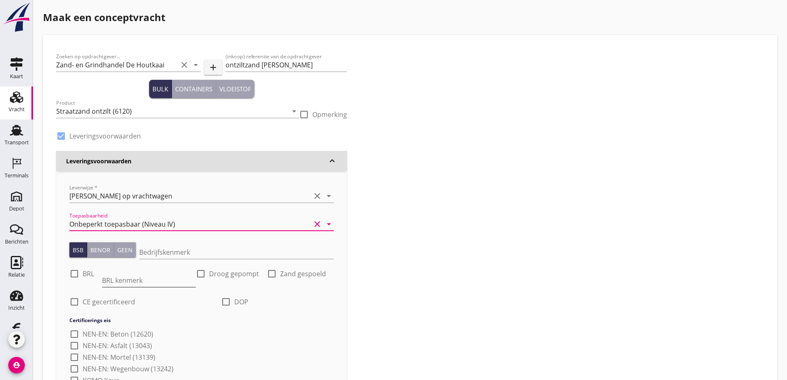
scroll to position [83, 0]
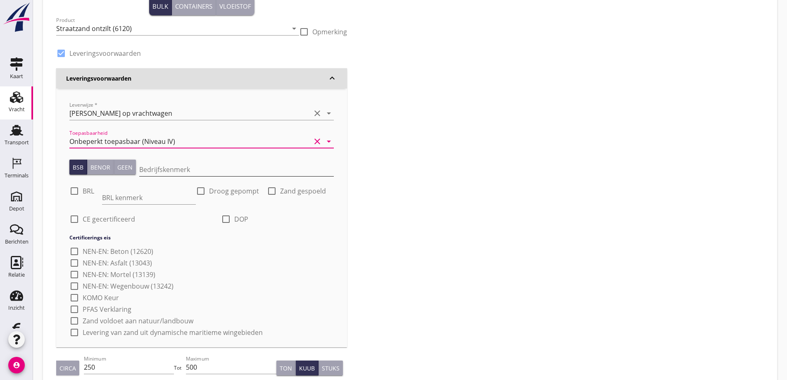
click at [145, 166] on input "Bedrijfskenmerk" at bounding box center [236, 169] width 195 height 13
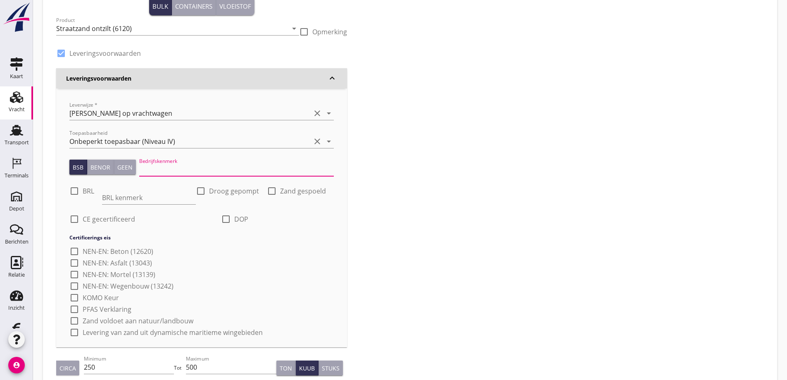
type input "K20886/06"
click at [81, 190] on div at bounding box center [74, 191] width 14 height 14
checkbox input "true"
click at [126, 195] on input "BRL kenmerk" at bounding box center [149, 197] width 94 height 13
type input "9313"
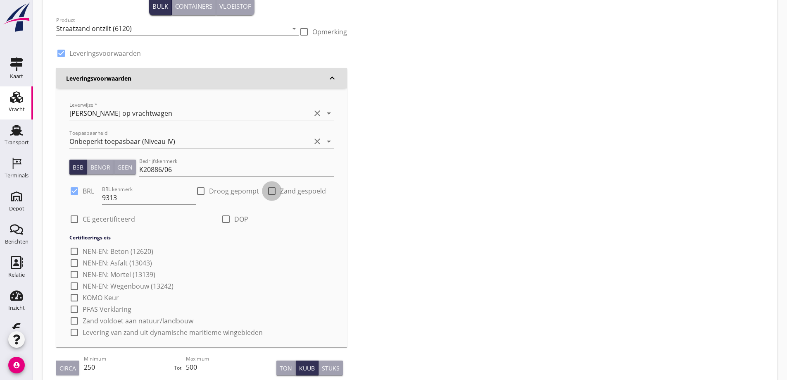
click at [274, 190] on div at bounding box center [272, 191] width 14 height 14
checkbox input "true"
click at [224, 220] on div at bounding box center [226, 219] width 14 height 14
checkbox input "true"
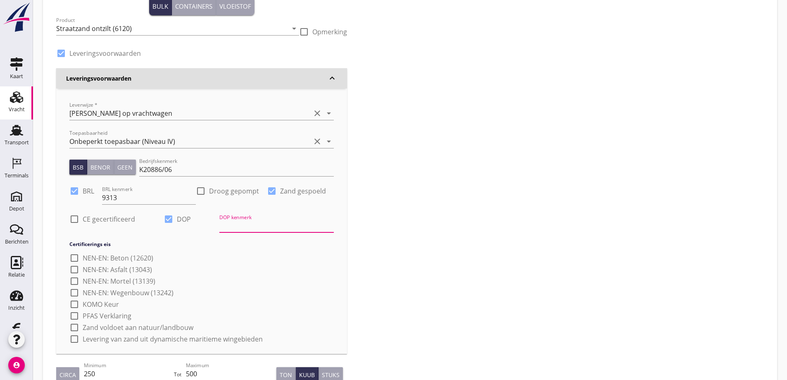
click at [253, 224] on input "DOP kenmerk" at bounding box center [276, 225] width 114 height 13
type input "Zie [DOMAIN_NAME]"
click at [76, 219] on div at bounding box center [74, 219] width 14 height 14
checkbox input "true"
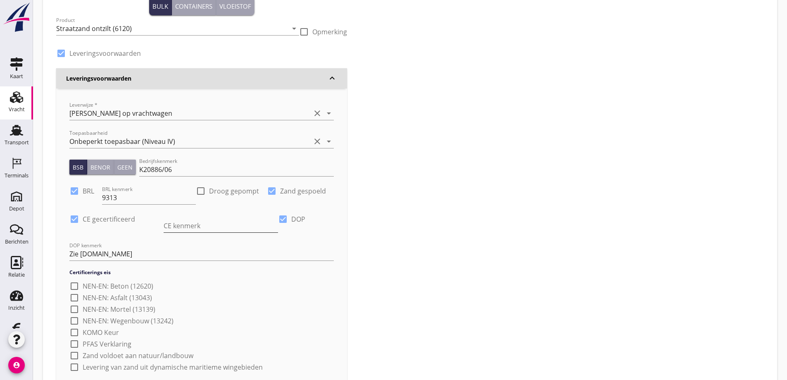
click at [164, 223] on input "CE kenmerk" at bounding box center [221, 225] width 114 height 13
type input "[DATE]+ 080620CPR53807"
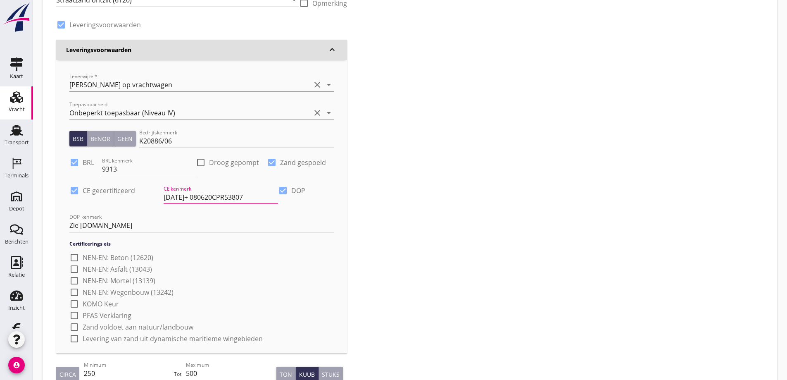
scroll to position [124, 0]
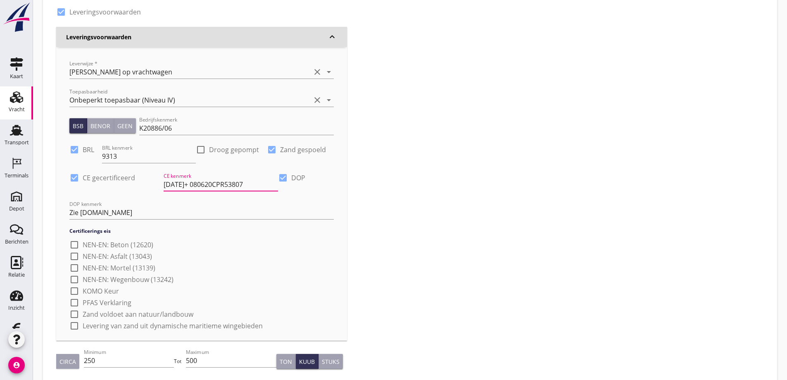
click at [79, 295] on div at bounding box center [74, 302] width 14 height 14
checkbox input "true"
click at [77, 307] on div at bounding box center [74, 314] width 14 height 14
checkbox input "true"
click at [76, 318] on div at bounding box center [74, 325] width 14 height 14
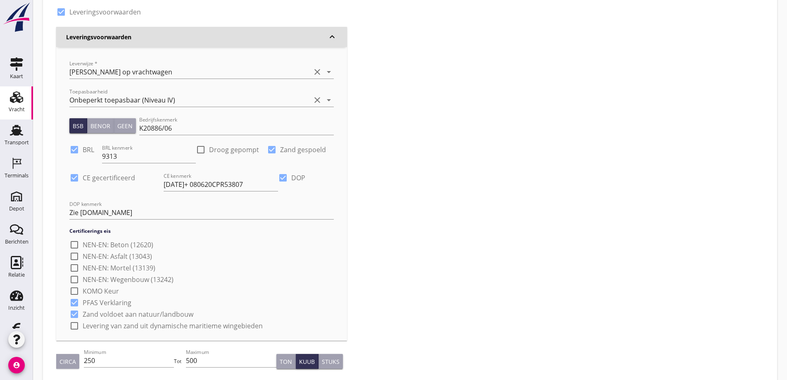
checkbox input "true"
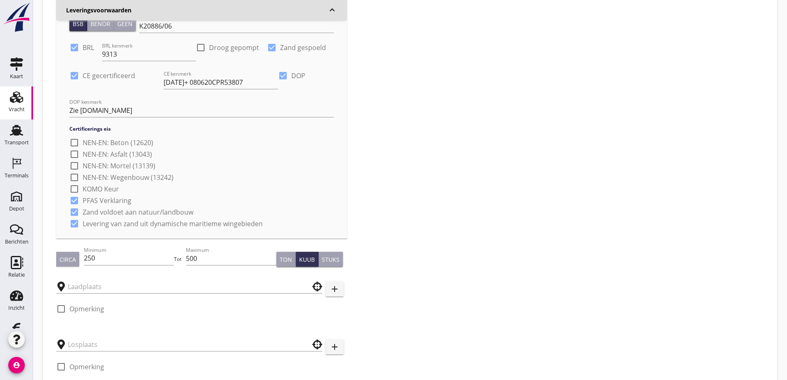
scroll to position [248, 0]
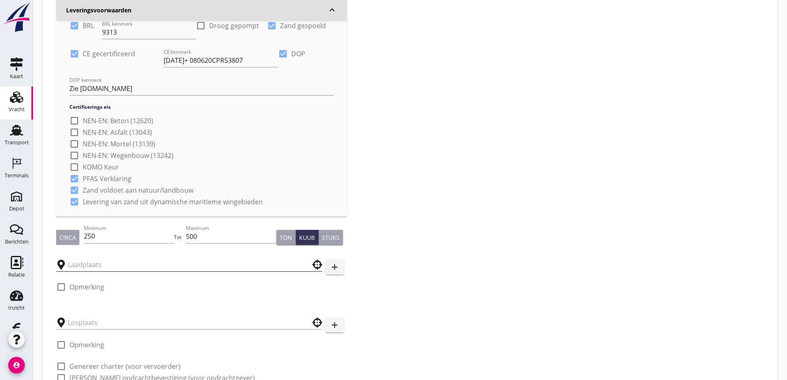
click at [89, 258] on input "text" at bounding box center [183, 264] width 231 height 13
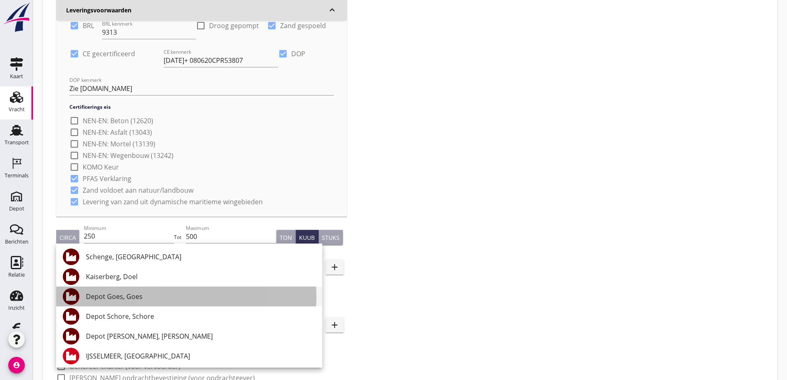
click at [104, 295] on div "Depot Goes, Goes" at bounding box center [201, 296] width 230 height 10
type input "Depot Goes, Goes"
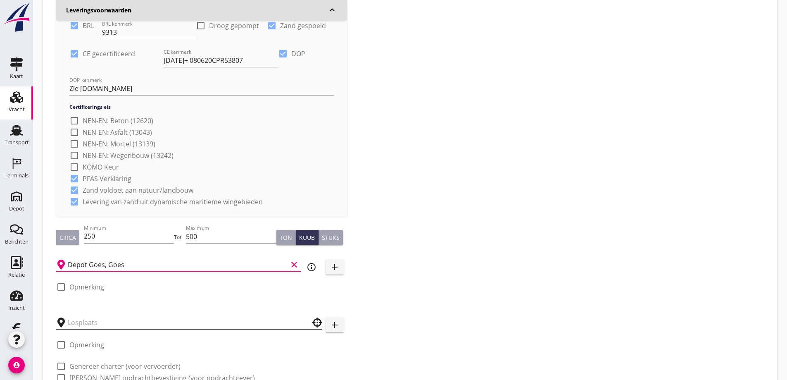
click at [100, 316] on input "text" at bounding box center [183, 322] width 231 height 13
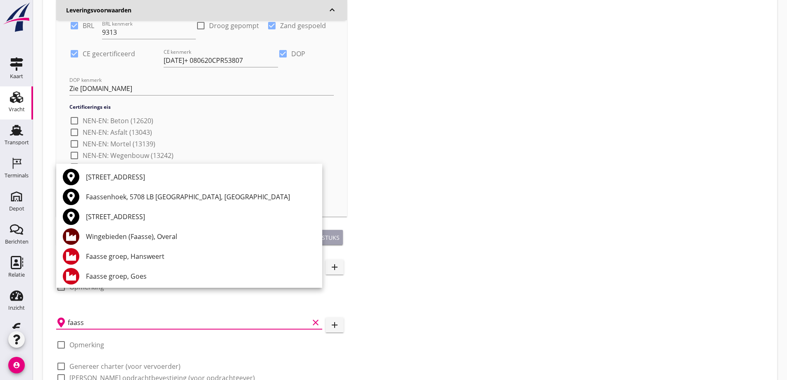
click at [142, 273] on div "Faasse groep, Goes" at bounding box center [201, 276] width 230 height 10
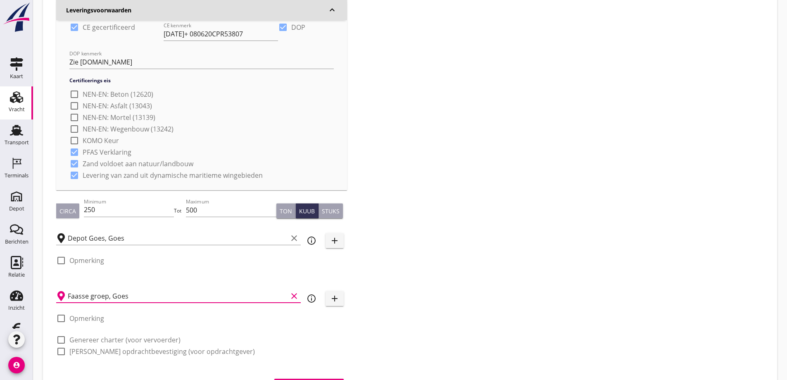
scroll to position [289, 0]
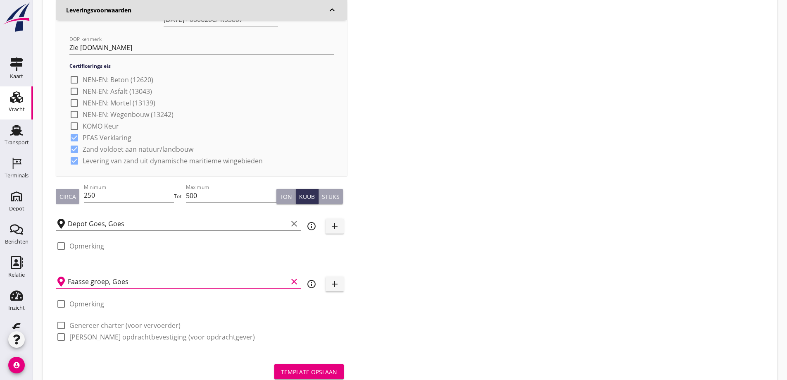
type input "Faasse groep, Goes"
click at [63, 330] on div at bounding box center [61, 337] width 14 height 14
checkbox input "true"
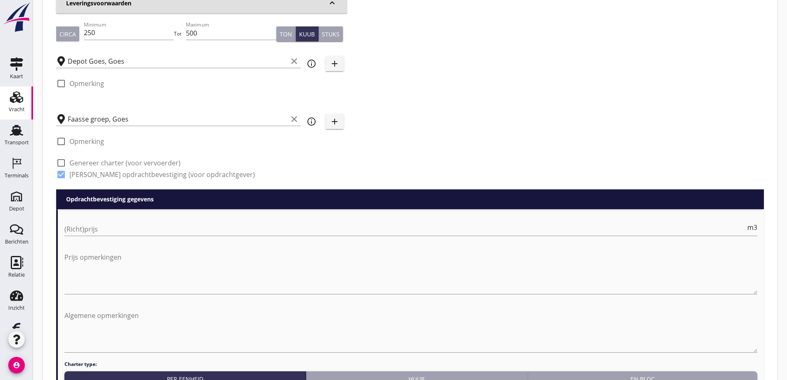
scroll to position [454, 0]
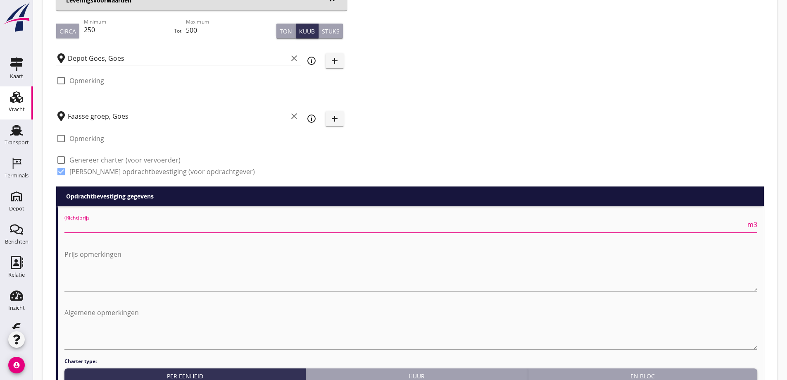
click at [77, 219] on input "(Richt)prijs" at bounding box center [404, 225] width 681 height 13
type input "15.50"
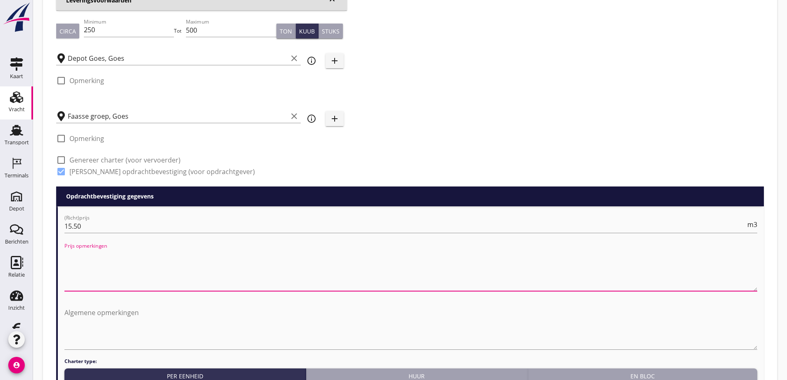
click at [85, 254] on textarea "Prijs opmerkingen" at bounding box center [410, 268] width 693 height 43
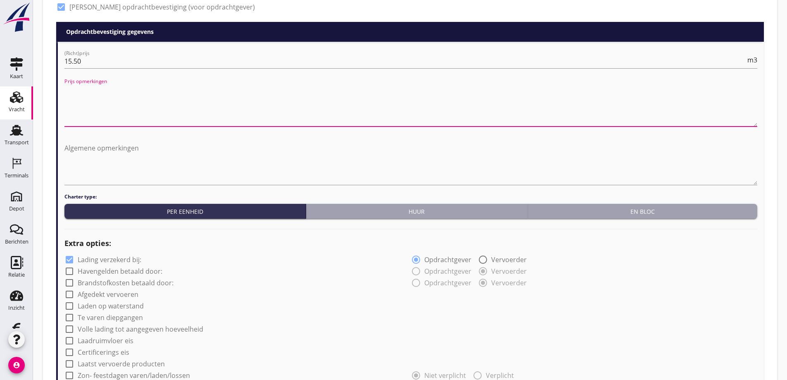
scroll to position [619, 0]
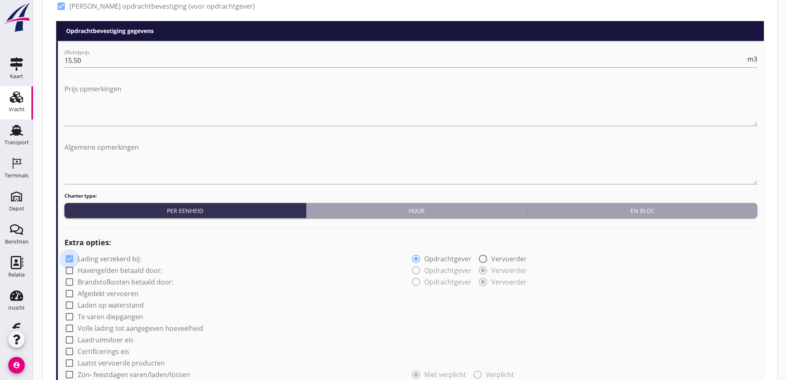
click at [74, 252] on div at bounding box center [69, 259] width 14 height 14
checkbox input "false"
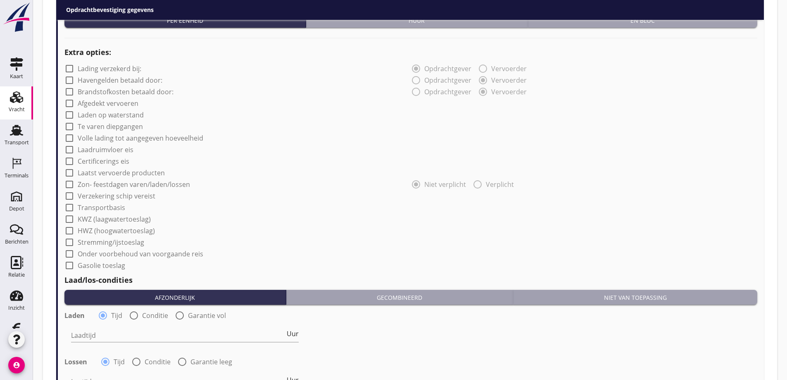
scroll to position [826, 0]
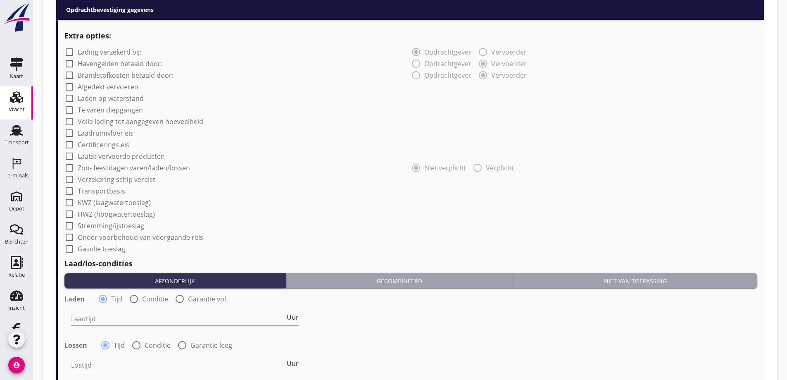
click at [628, 276] on div "Niet van toepassing" at bounding box center [634, 280] width 237 height 9
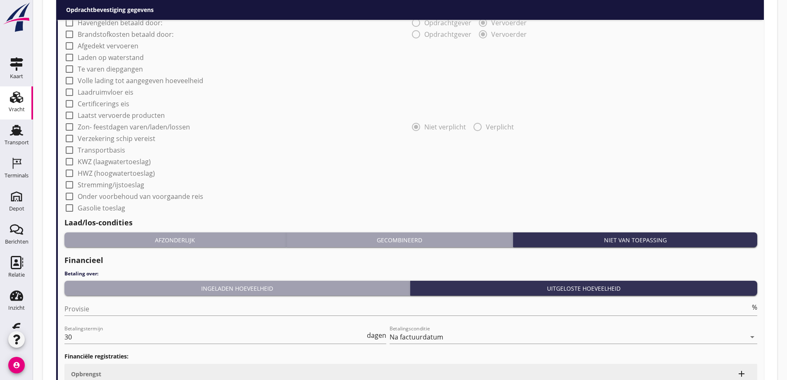
scroll to position [949, 0]
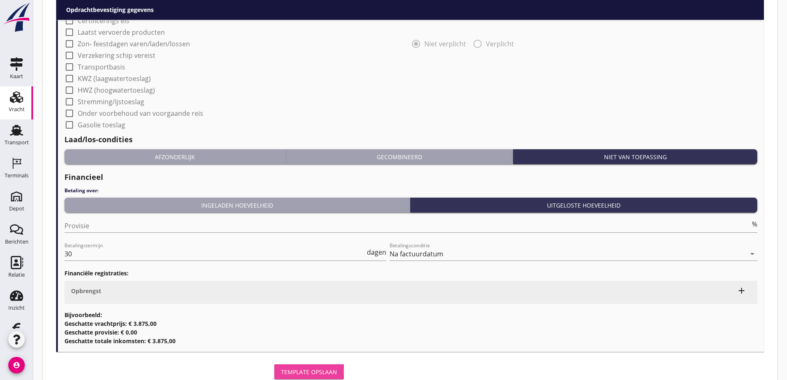
click at [305, 367] on div "Template opslaan" at bounding box center [309, 371] width 56 height 9
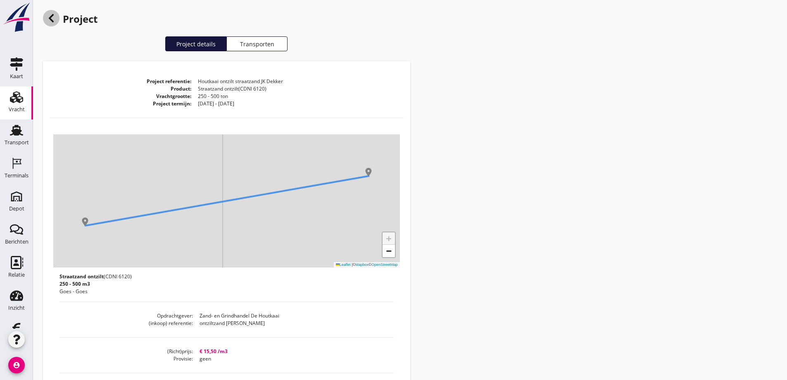
click at [50, 17] on use at bounding box center [51, 18] width 5 height 8
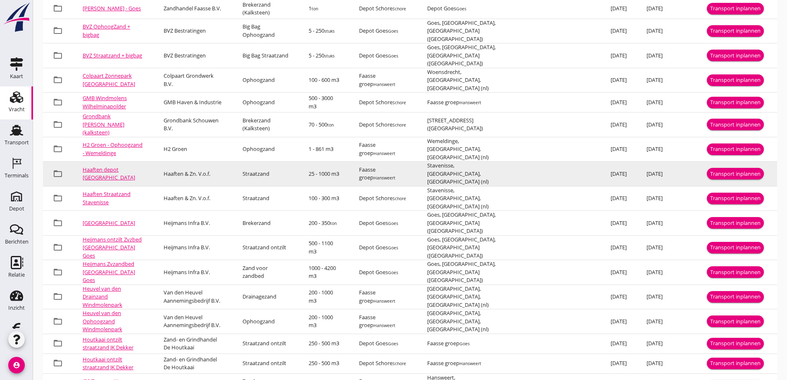
scroll to position [312, 0]
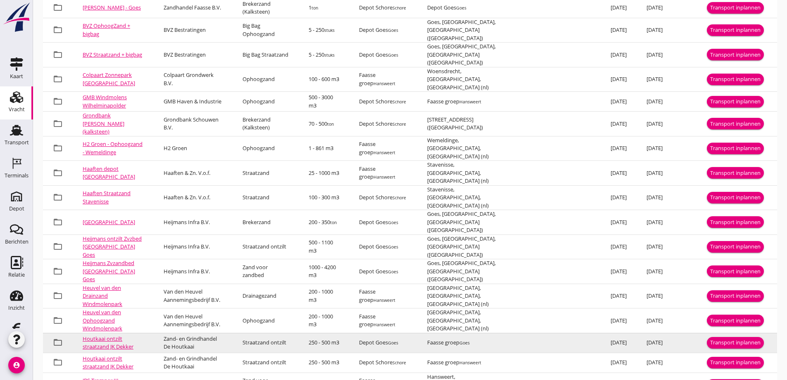
click at [107, 335] on link "Houtkaai ontzilt straatzand JK Dekker" at bounding box center [108, 343] width 51 height 16
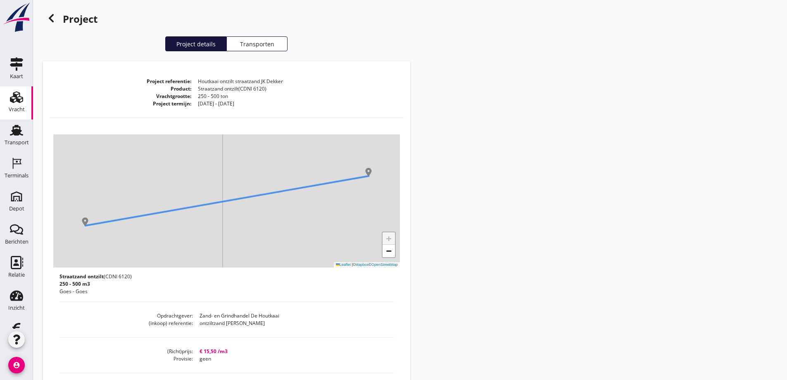
click at [309, 238] on div "+ − Leaflet | © Mapbox © OpenStreetMap" at bounding box center [226, 200] width 347 height 133
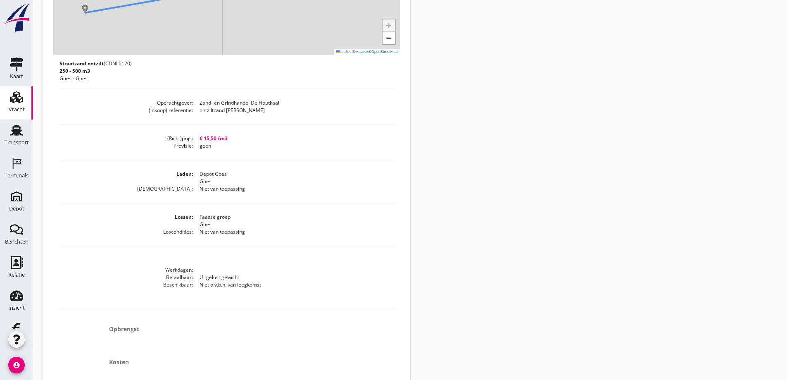
scroll to position [284, 0]
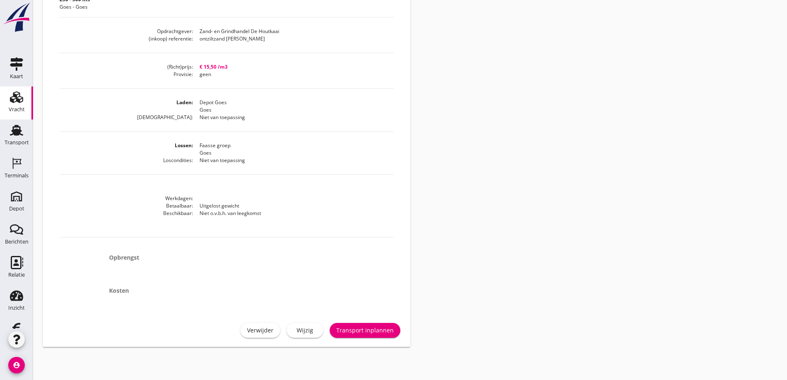
click at [304, 328] on div "Wijzig" at bounding box center [304, 329] width 23 height 9
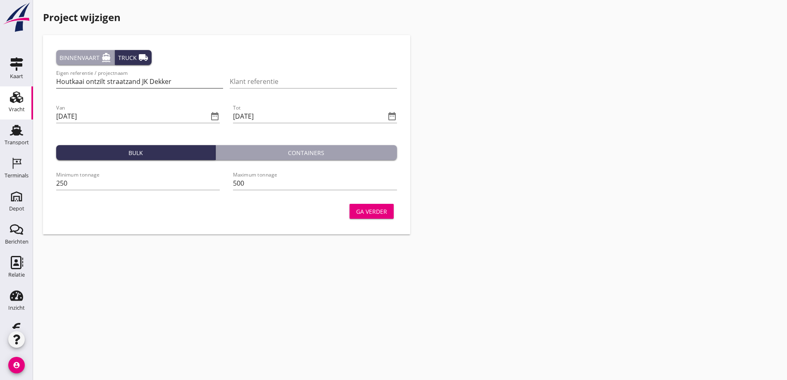
click at [85, 81] on input "Houtkaai ontzilt straatzand JK Dekker" at bounding box center [139, 81] width 167 height 13
type input "Houtkaai depot Goes ontzilt straatzand JK Dekker"
click at [366, 207] on div "Ga verder" at bounding box center [371, 211] width 31 height 9
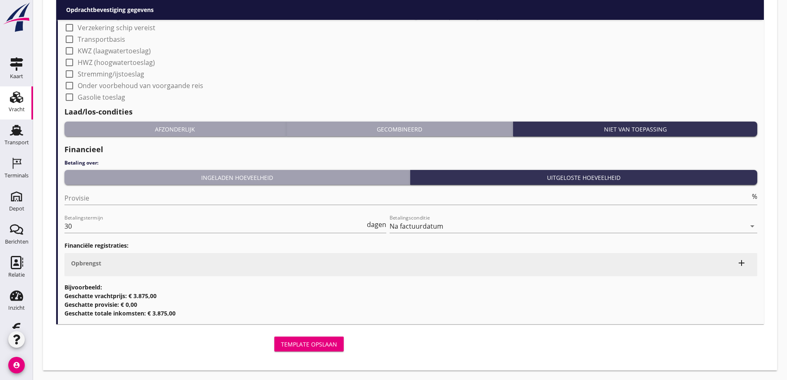
scroll to position [704, 0]
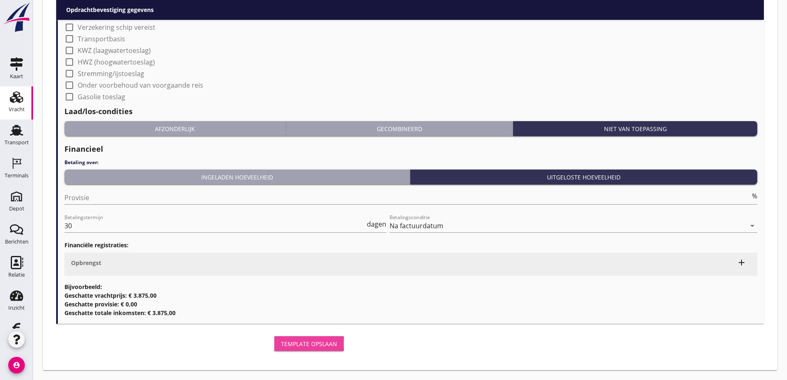
click at [315, 342] on div "Template opslaan" at bounding box center [309, 343] width 56 height 9
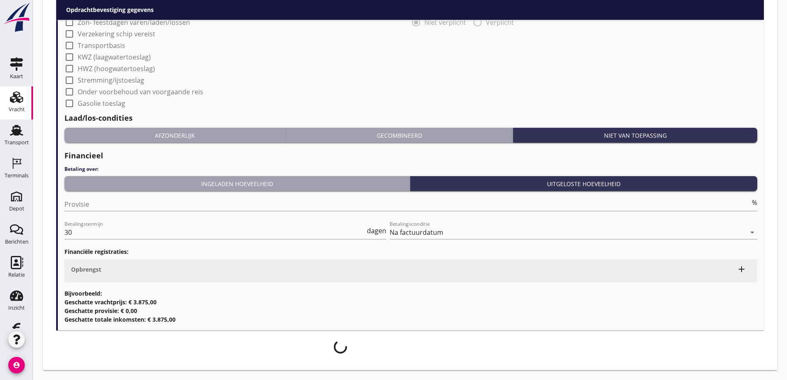
scroll to position [678, 0]
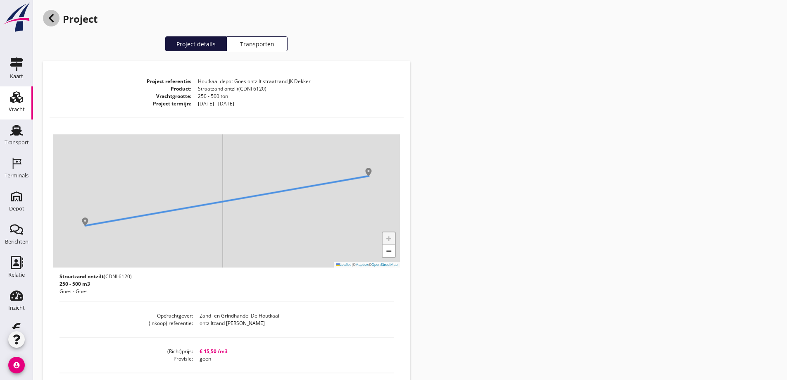
click at [50, 19] on use at bounding box center [51, 18] width 5 height 8
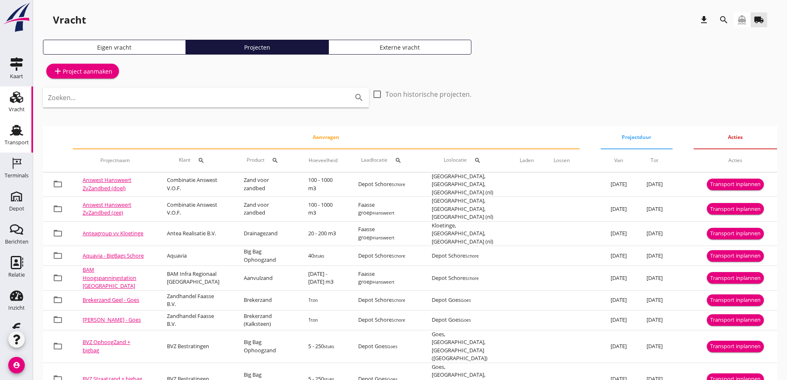
click at [12, 132] on use at bounding box center [16, 130] width 13 height 11
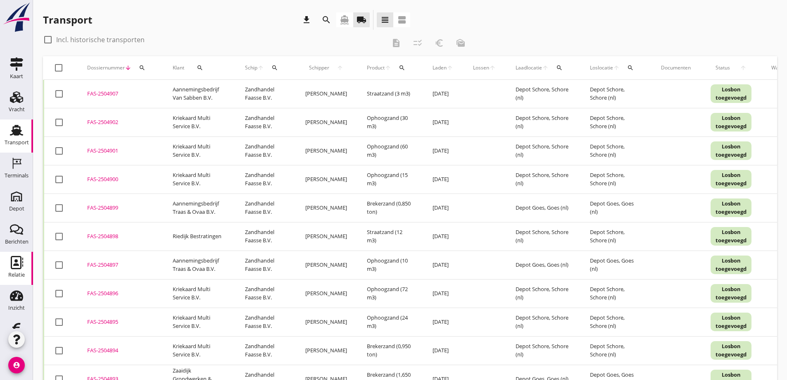
click at [12, 264] on use at bounding box center [17, 262] width 12 height 13
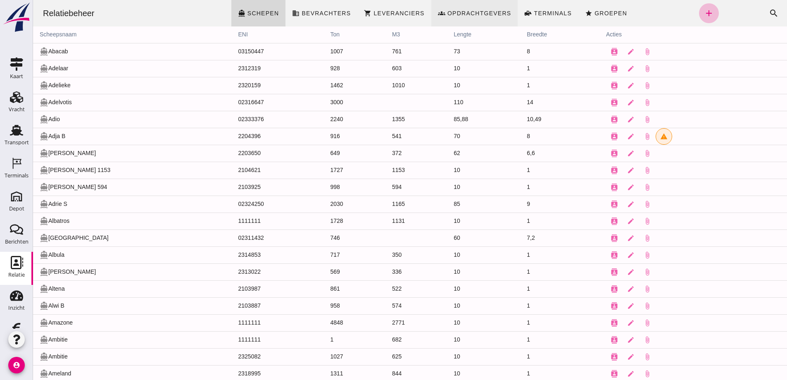
click span "Opdrachtgevers"
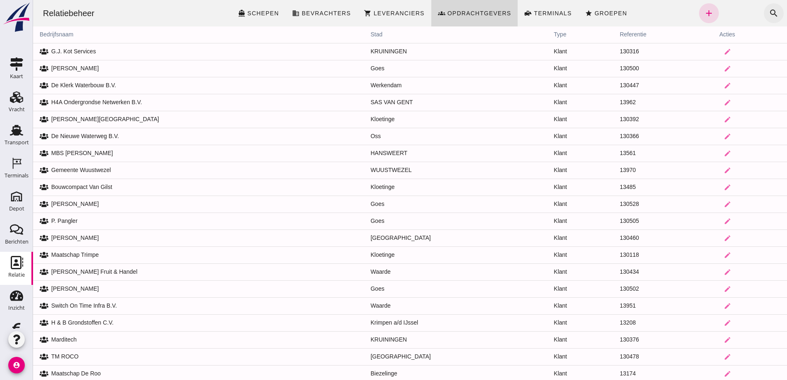
click at [769, 12] on icon "search" at bounding box center [774, 13] width 10 height 10
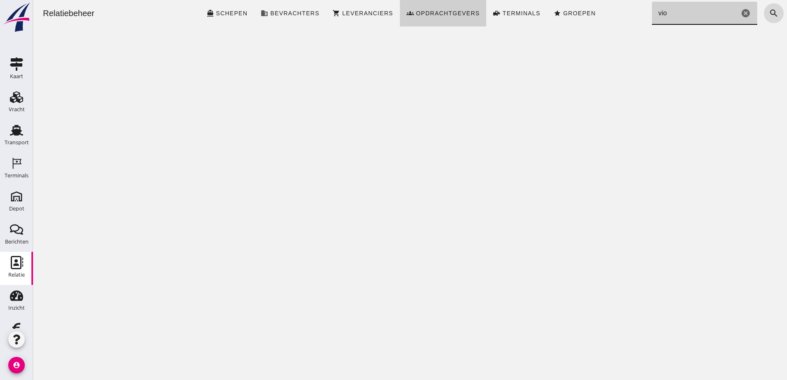
type input "vio"
click span "Opdrachtgevers"
click icon "cancel"
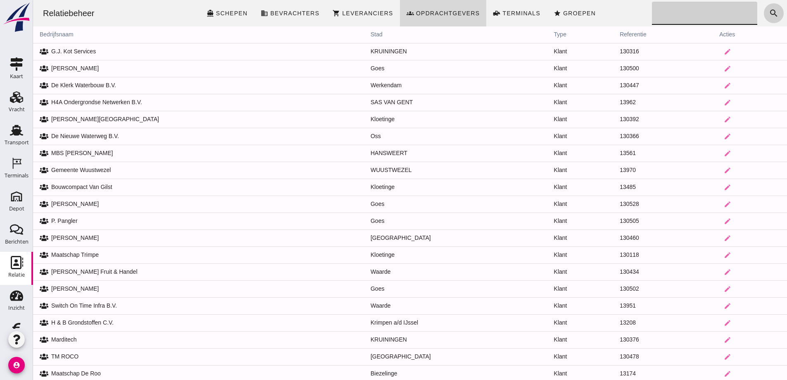
click at [769, 13] on icon "search" at bounding box center [774, 13] width 10 height 10
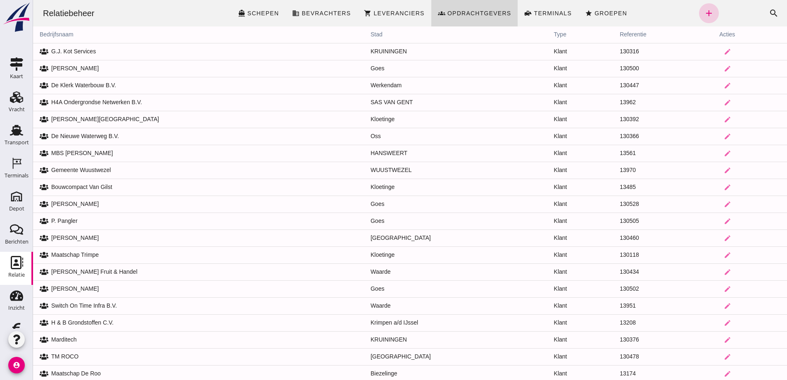
click at [704, 12] on icon "add" at bounding box center [709, 13] width 10 height 10
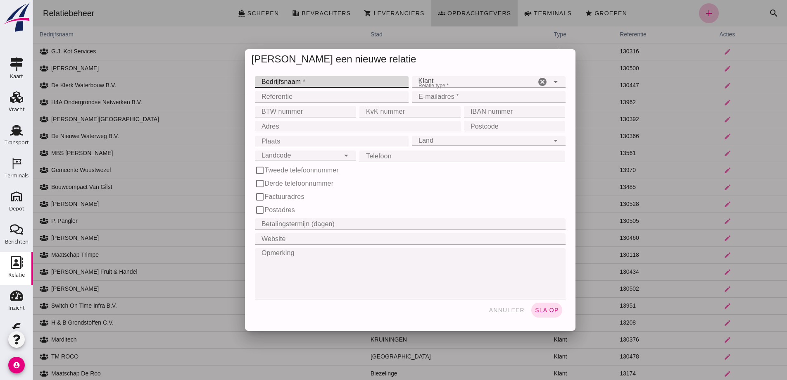
click input "Bedrijfsnaam *"
type input "VIO GROEN"
click input "E-mailadres *"
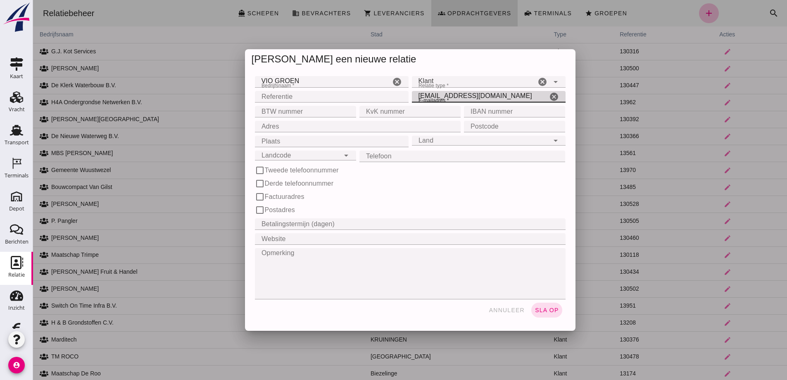
type input "[EMAIL_ADDRESS][DOMAIN_NAME]"
click input "BTW nummer"
paste input "NL867424758B01"
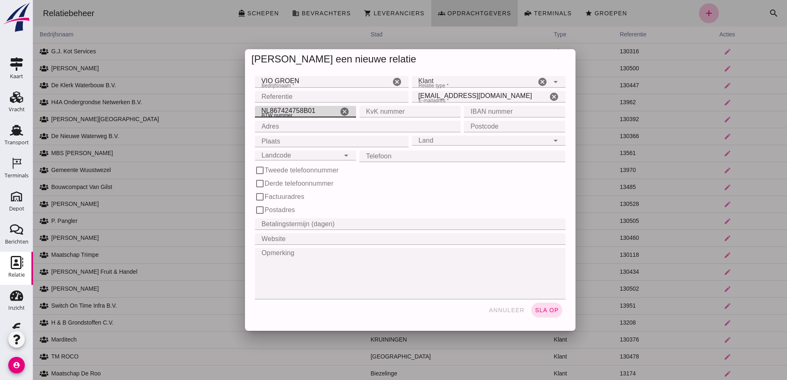
type input "NL867424758B01"
click input "KvK nummer"
paste input "96004606"
type input "96004606"
click input "Telefoon"
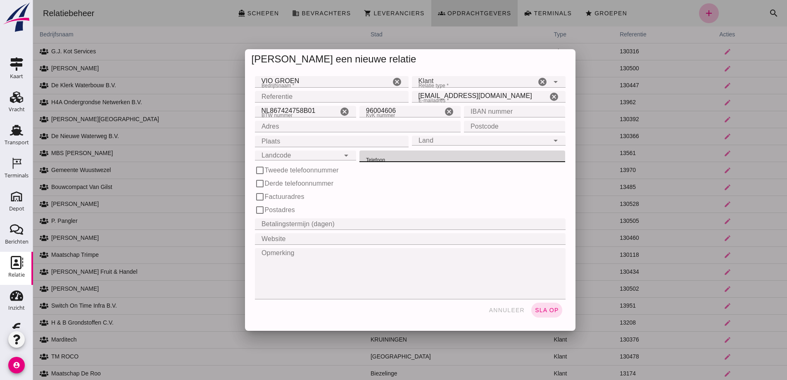
paste input "06-28613491"
type input "06-28613491"
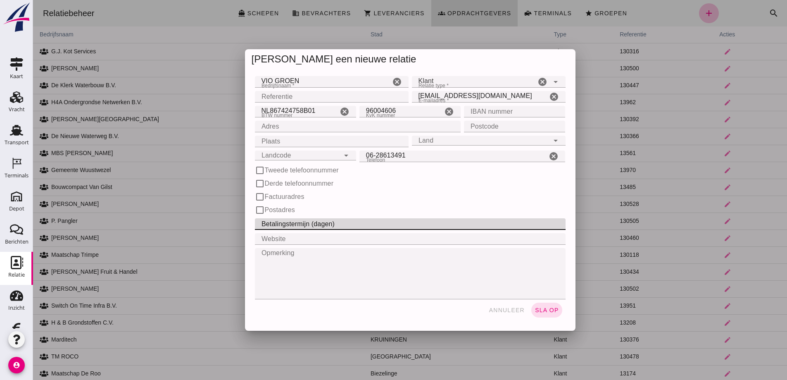
click input "Betalingstermijn (dagen)"
type input "30"
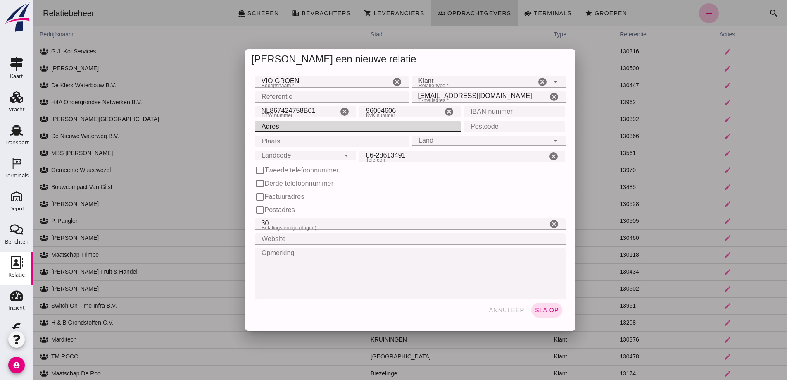
click input "Adres"
type input "[STREET_ADDRESS]"
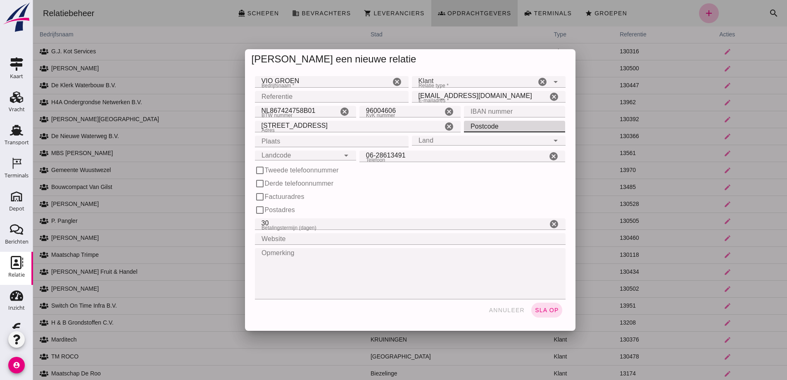
click input "Postcode"
type input "4431 CW"
click input "Plaats"
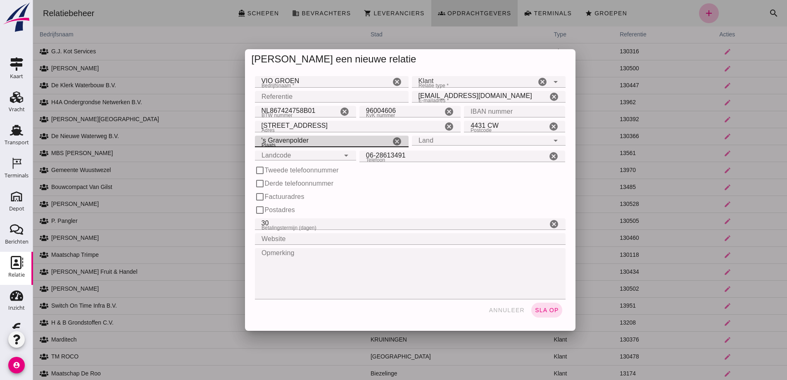
type input "'s Gravenpolder"
click input "Land"
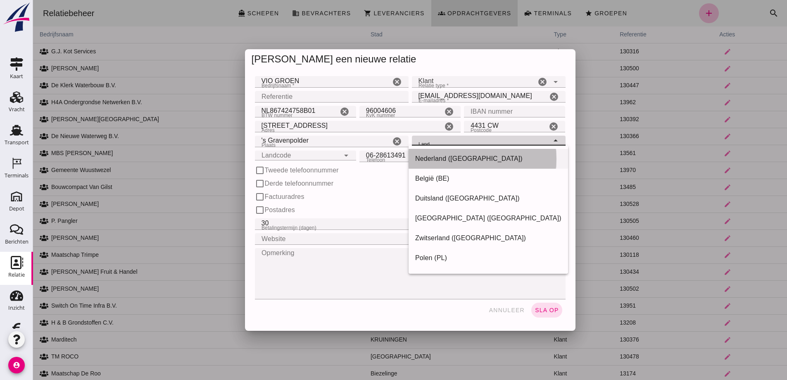
click at [439, 158] on div "Nederland ([GEOGRAPHIC_DATA])" at bounding box center [488, 159] width 146 height 10
type input "Nederland ([GEOGRAPHIC_DATA])"
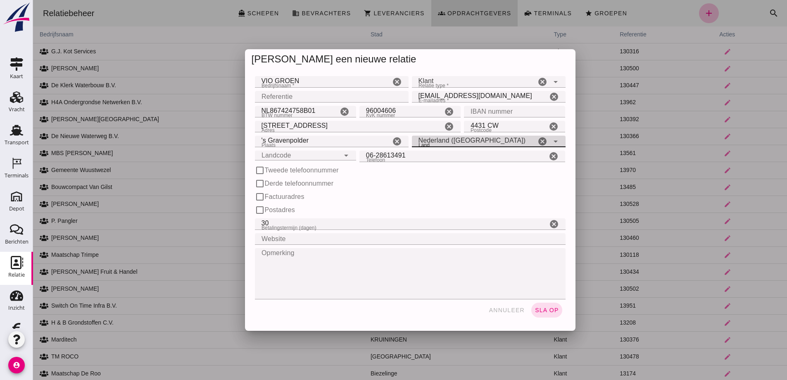
click at [294, 155] on div "Landcode Landcode" at bounding box center [297, 155] width 85 height 10
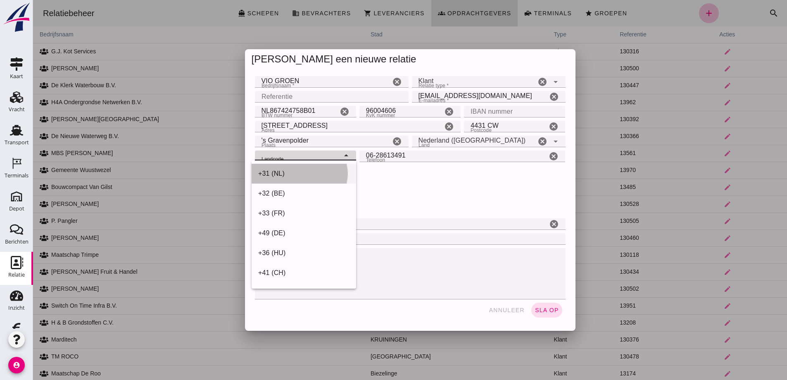
click at [292, 172] on div "+31 (NL)" at bounding box center [303, 174] width 91 height 10
type input "+31 (NL)"
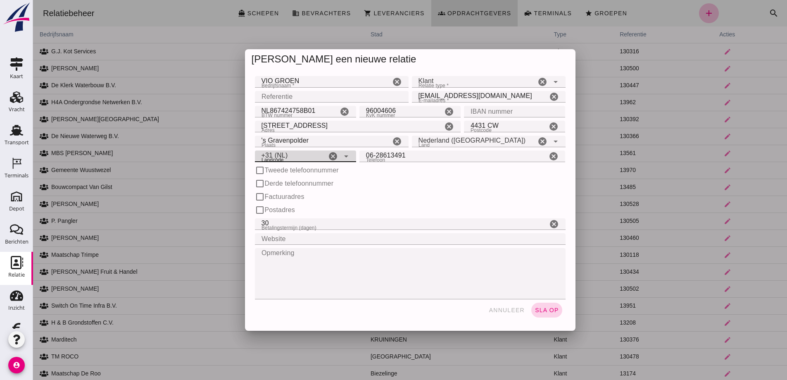
click span "sla op"
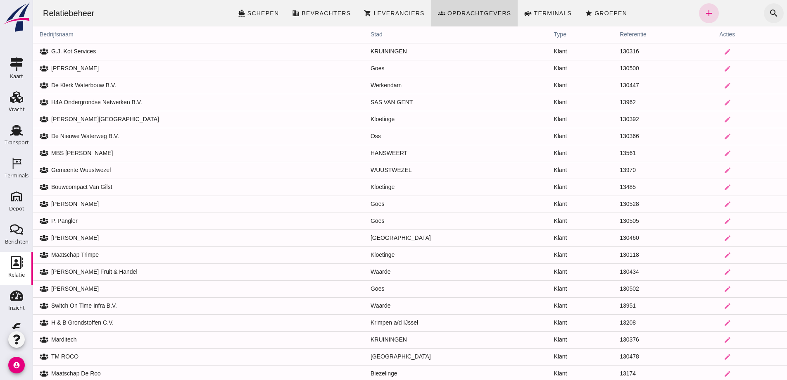
click at [769, 11] on icon "search" at bounding box center [774, 13] width 10 height 10
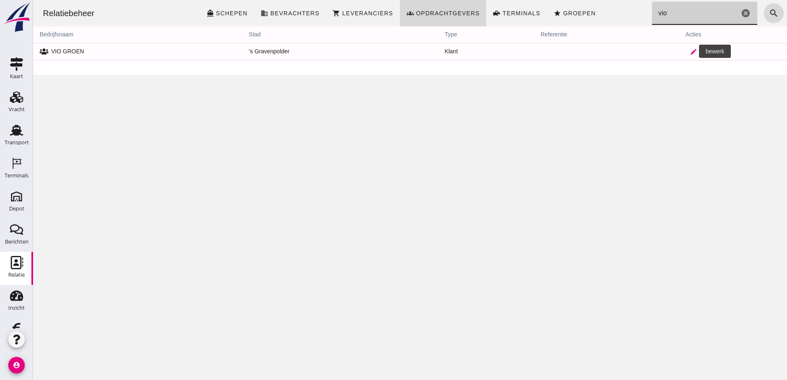
type input "vio"
click at [690, 50] on icon "edit" at bounding box center [693, 51] width 7 height 7
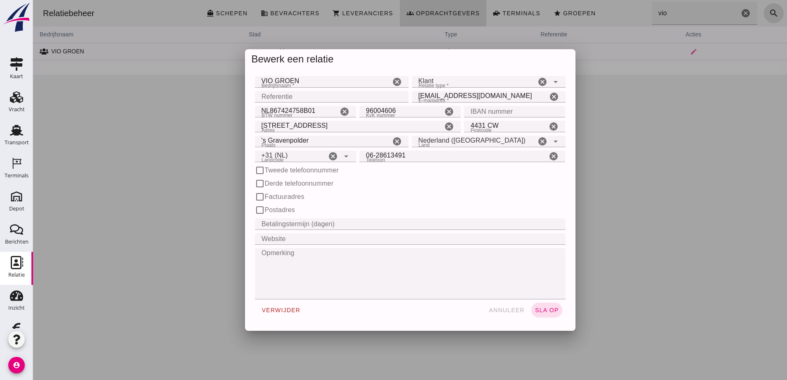
click at [614, 235] on div at bounding box center [410, 190] width 754 height 380
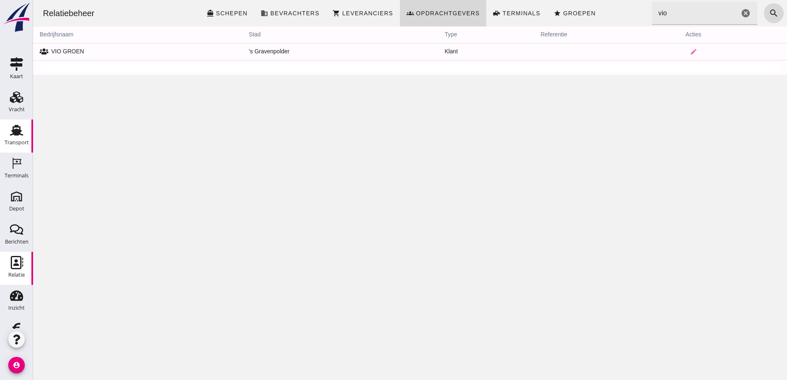
click at [13, 132] on use at bounding box center [16, 130] width 13 height 11
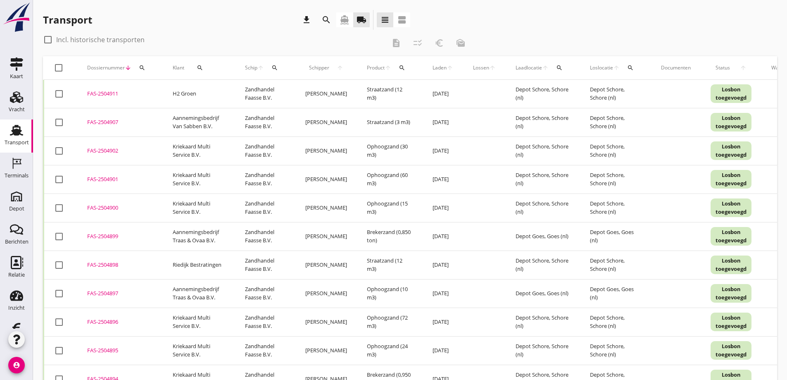
click at [100, 178] on div "FAS-2504901" at bounding box center [120, 179] width 66 height 8
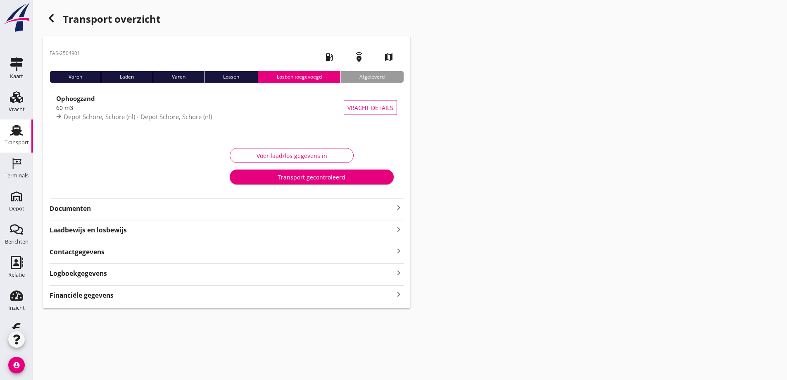
click at [89, 208] on strong "Documenten" at bounding box center [222, 208] width 344 height 9
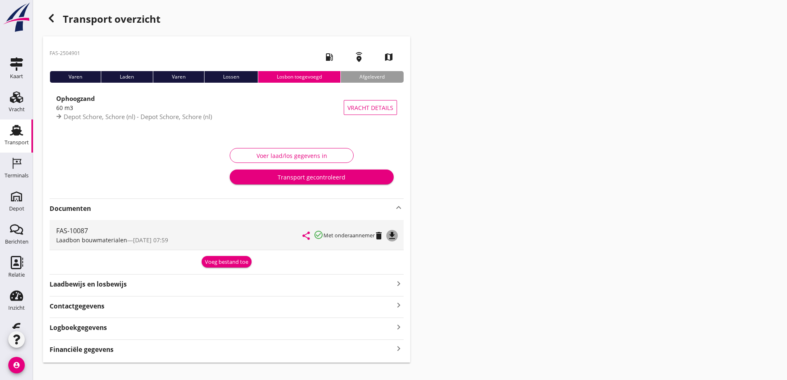
click at [394, 235] on icon "file_download" at bounding box center [392, 235] width 10 height 10
click at [51, 19] on use "button" at bounding box center [51, 18] width 5 height 8
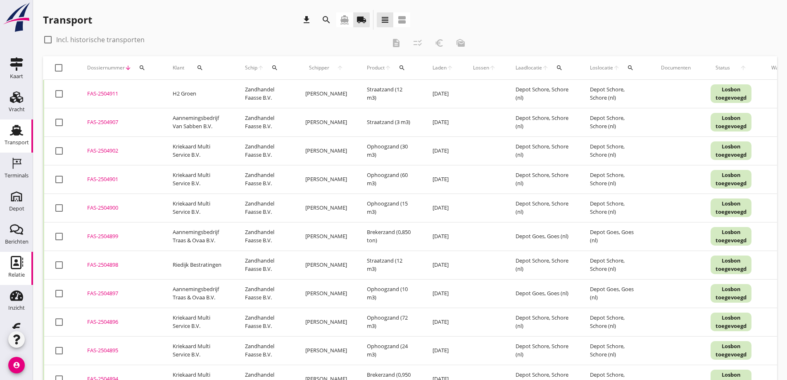
click at [12, 257] on icon "Relatie" at bounding box center [16, 262] width 13 height 13
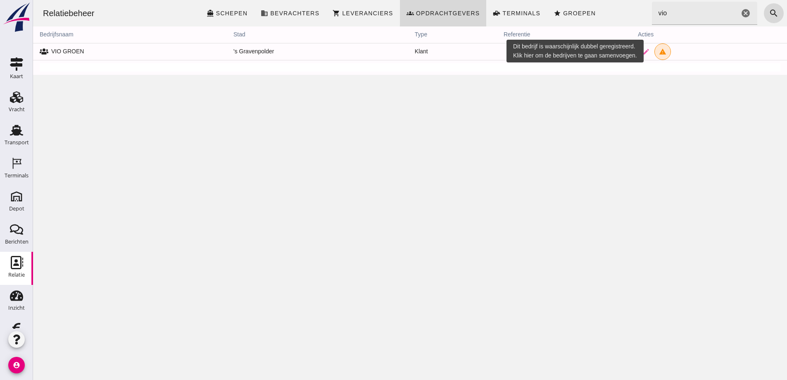
click at [659, 50] on icon "warning" at bounding box center [662, 51] width 7 height 7
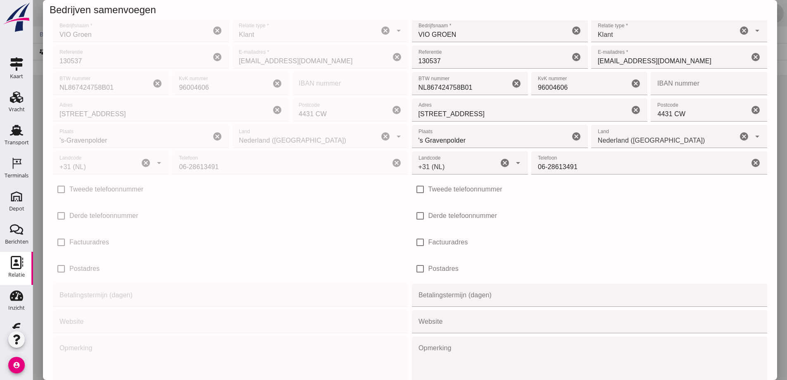
scroll to position [90, 0]
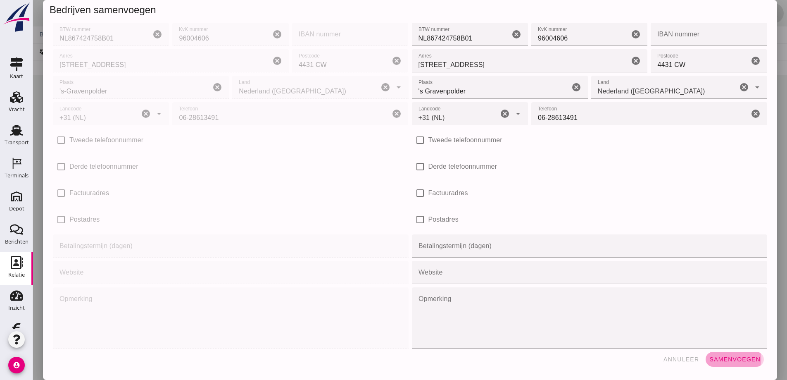
click button "Samenvoegen"
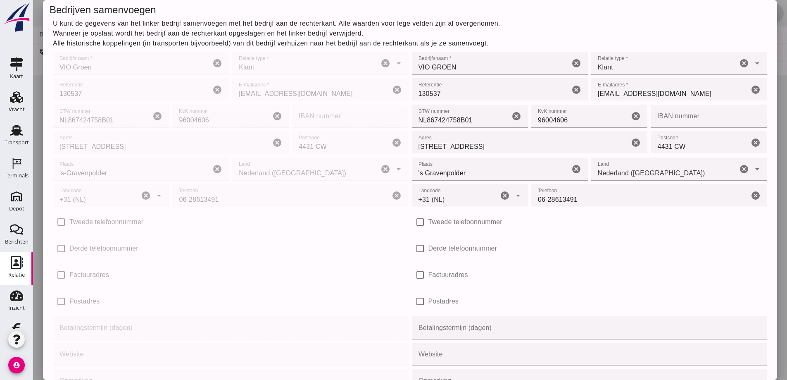
scroll to position [0, 0]
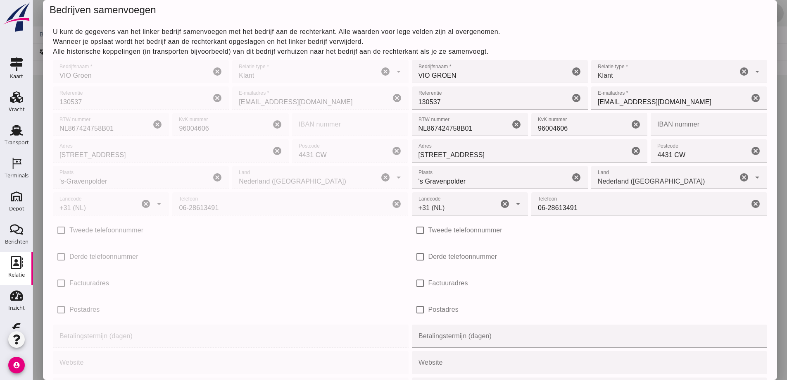
click at [17, 261] on icon "Relatie" at bounding box center [16, 262] width 13 height 13
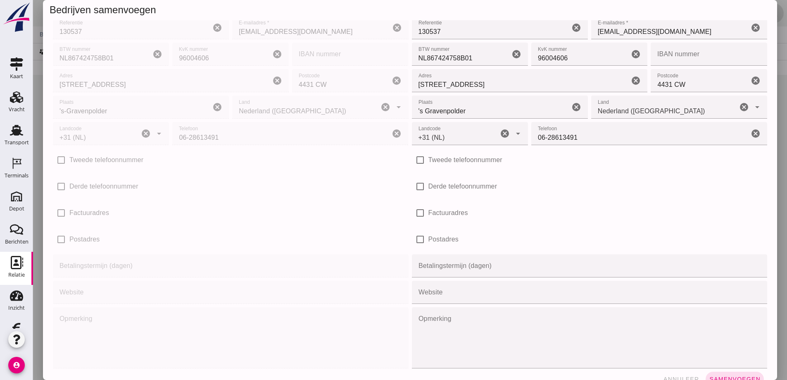
scroll to position [90, 0]
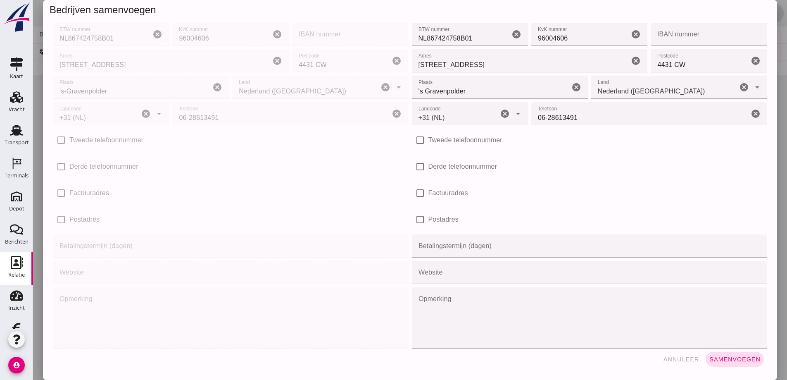
click span "Samenvoegen"
click at [16, 199] on use at bounding box center [16, 196] width 13 height 13
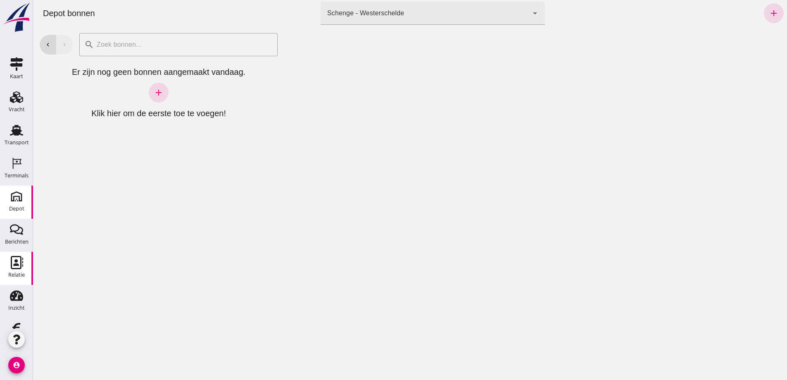
click at [14, 263] on icon "Relatie" at bounding box center [16, 262] width 13 height 13
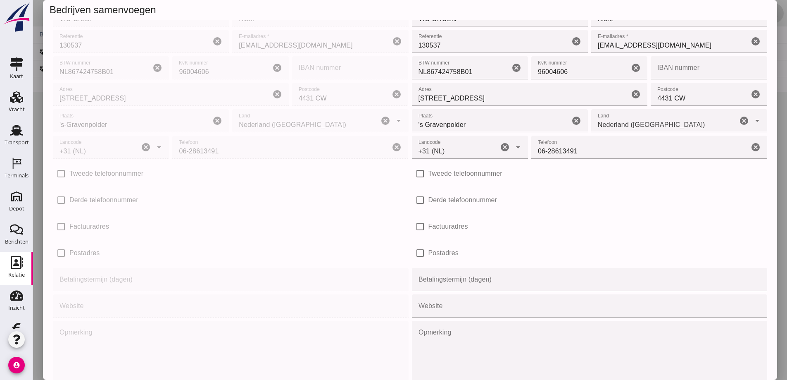
scroll to position [90, 0]
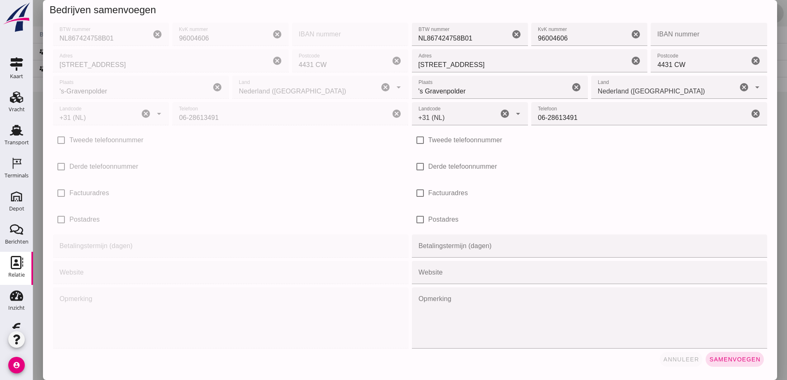
click span "annuleer"
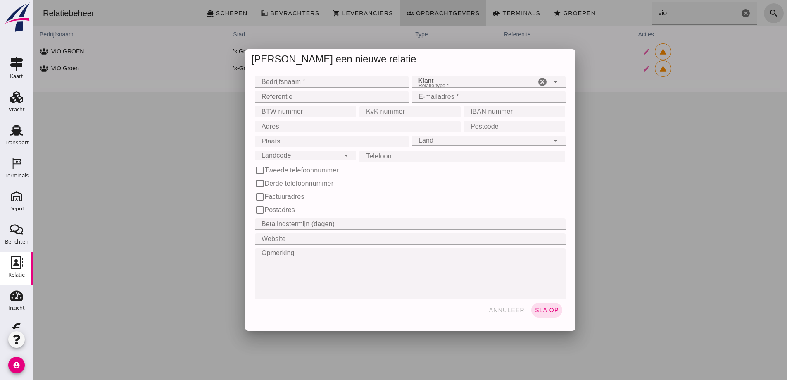
scroll to position [0, 0]
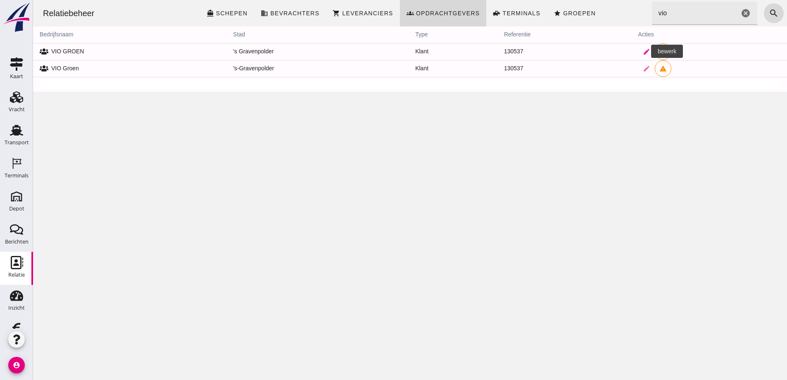
click at [643, 51] on icon "edit" at bounding box center [646, 51] width 7 height 7
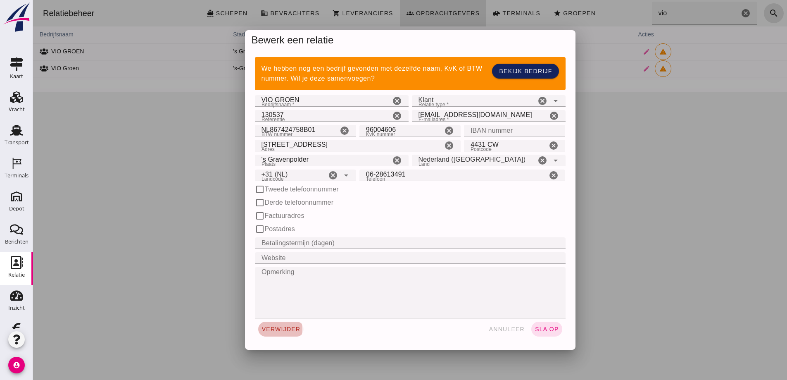
click span "verwijder"
click span "bevestig"
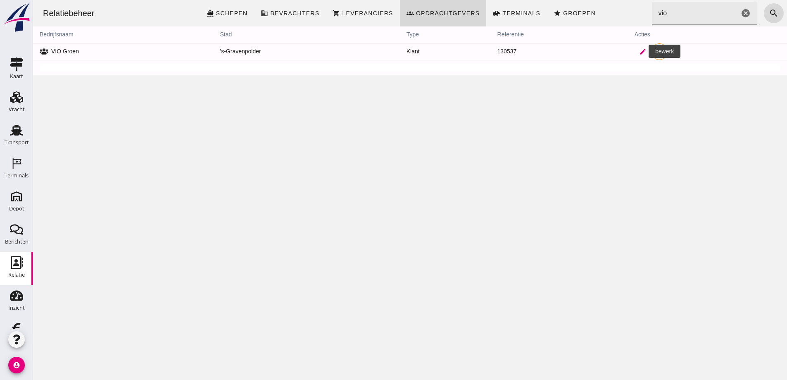
click at [639, 49] on icon "edit" at bounding box center [642, 51] width 7 height 7
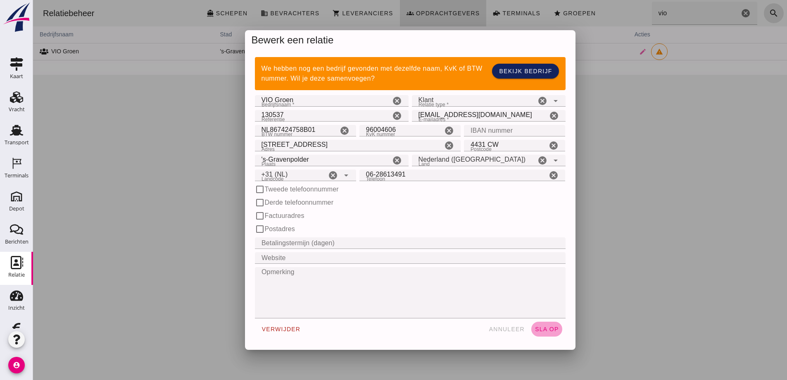
click span "sla op"
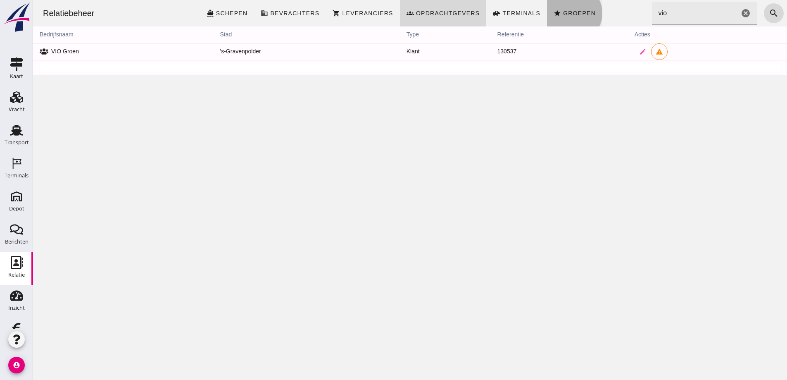
click span "Groepen"
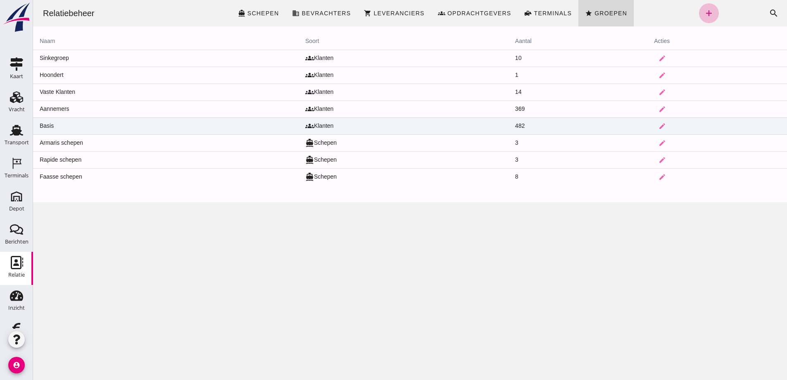
click at [101, 124] on td "Basis" at bounding box center [166, 125] width 266 height 17
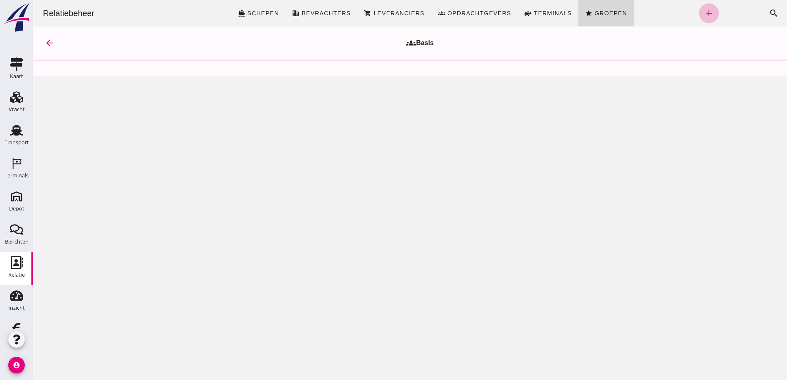
click at [658, 124] on div "Relatiebeheer directions_boat Schepen business Bevrachters shopping_cart Levera…" at bounding box center [410, 190] width 754 height 380
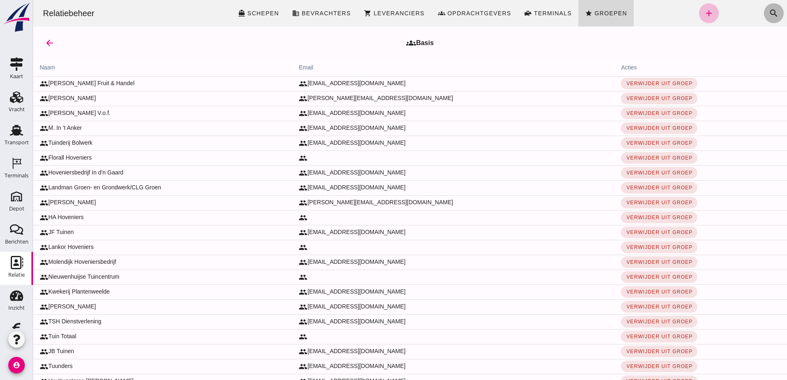
click at [769, 12] on icon "search" at bounding box center [774, 13] width 10 height 10
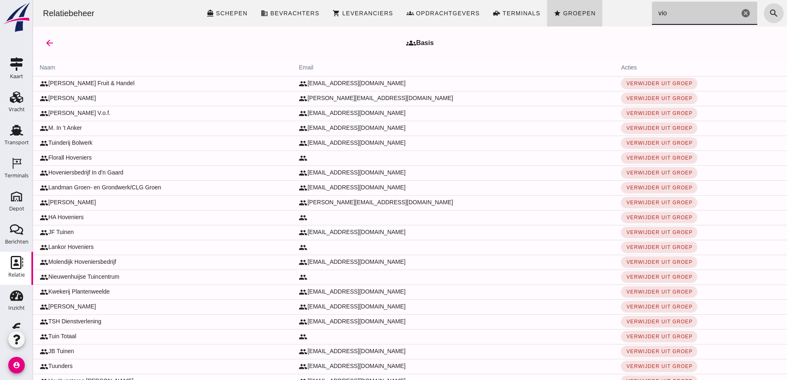
click input "vio"
click input "vio groen"
type input "vio groen"
click div "arrow_back groups Basis"
click span "Groepen"
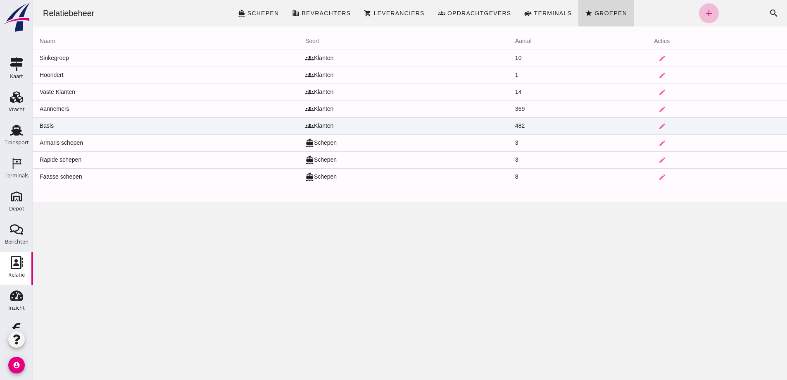
click at [90, 124] on td "Basis" at bounding box center [166, 125] width 266 height 17
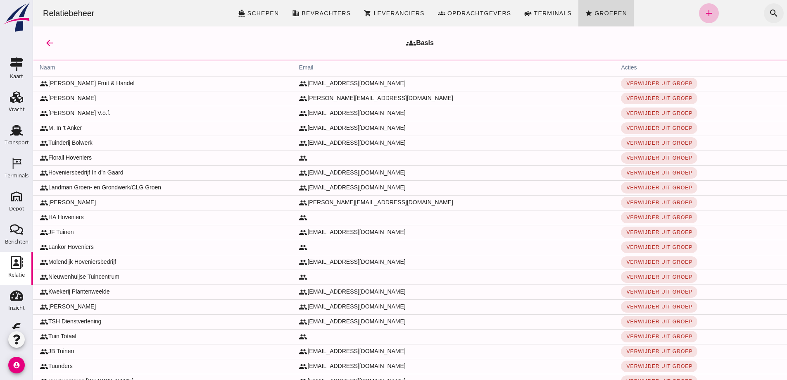
click at [769, 10] on icon "search" at bounding box center [774, 13] width 10 height 10
click at [769, 12] on icon "search" at bounding box center [774, 13] width 10 height 10
click at [769, 13] on icon "search" at bounding box center [774, 13] width 10 height 10
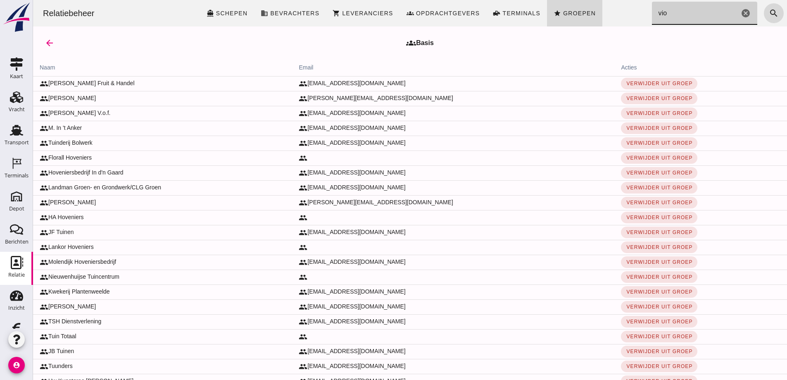
type input "vio"
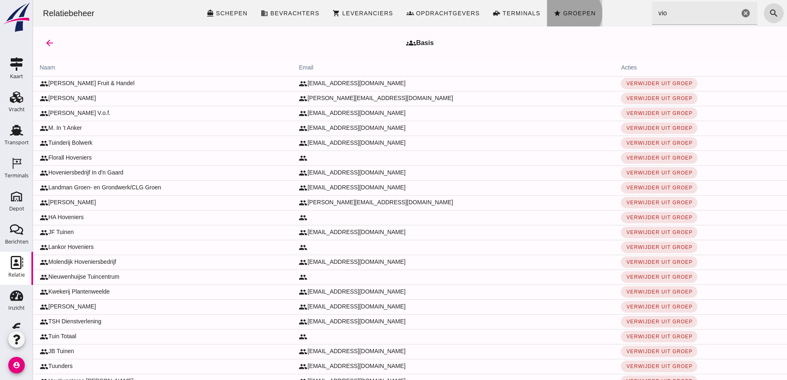
click span "Groepen"
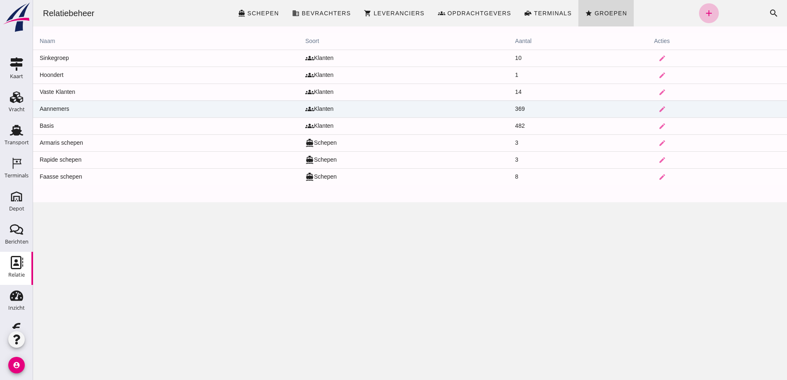
click at [83, 107] on td "Aannemers" at bounding box center [166, 108] width 266 height 17
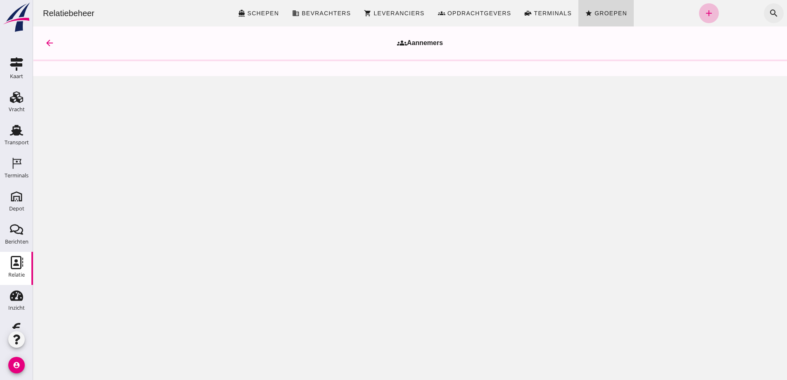
click at [769, 12] on icon "search" at bounding box center [774, 13] width 10 height 10
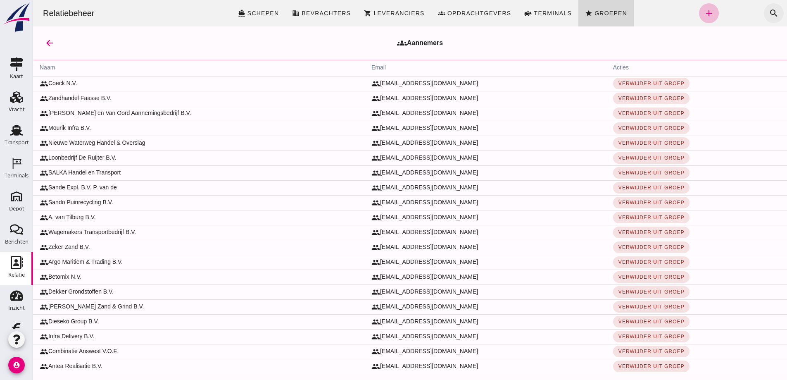
click at [769, 12] on icon "search" at bounding box center [774, 13] width 10 height 10
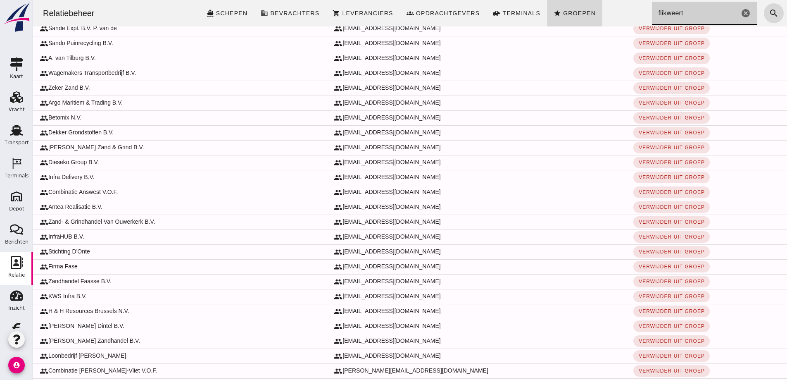
scroll to position [21, 0]
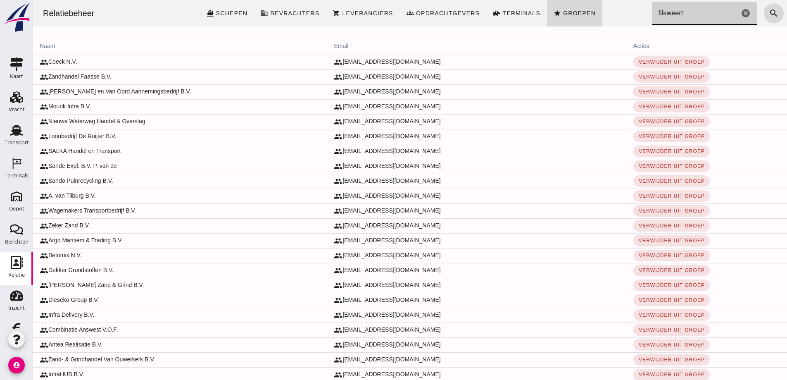
type input "flikweert"
click div "arrow_back groups Aannemers"
click span "Groepen"
click link "front_loader Terminals"
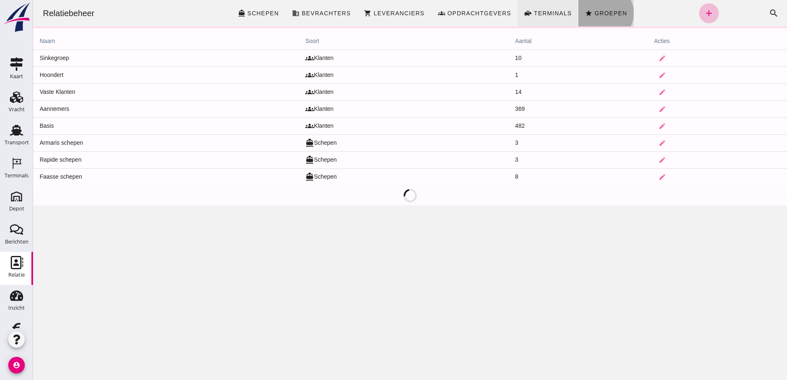
scroll to position [0, 0]
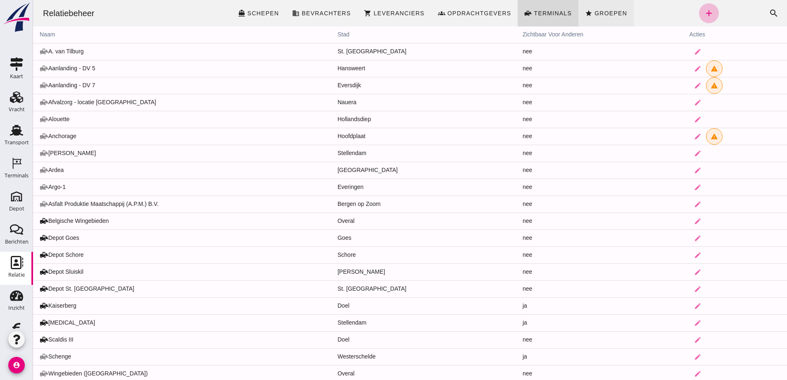
click span "Groepen"
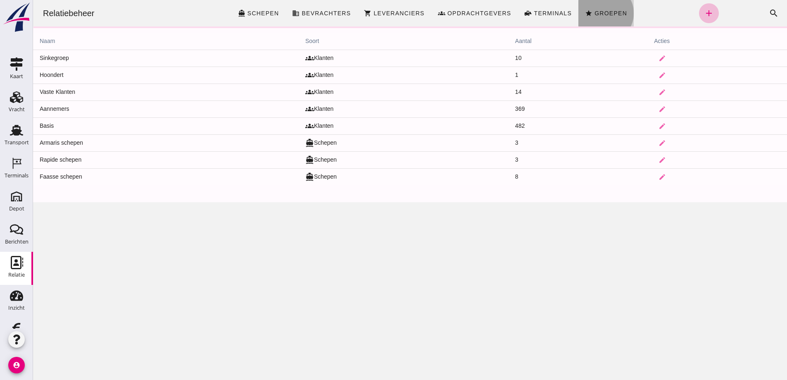
click span "Groepen"
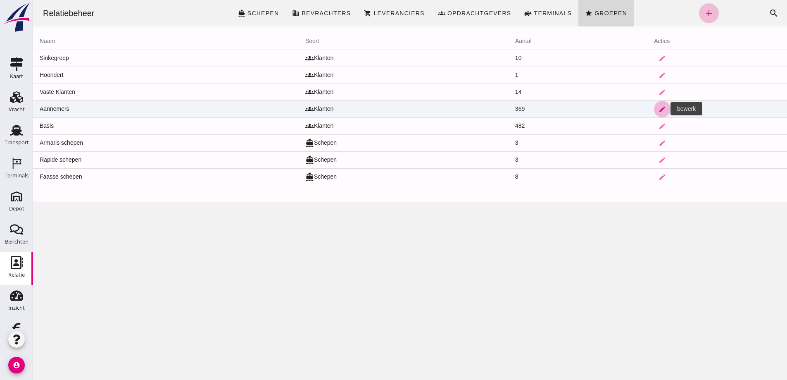
click at [658, 108] on icon "edit" at bounding box center [661, 108] width 7 height 7
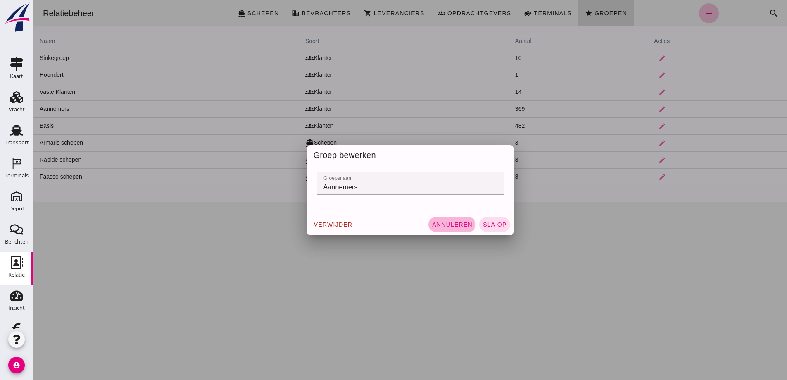
click span "Annuleren"
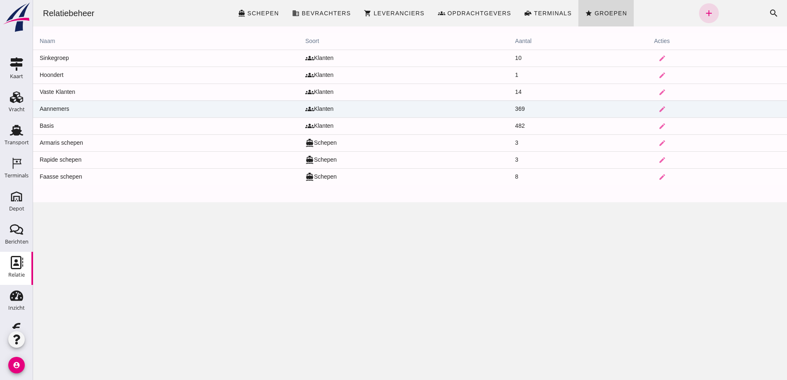
click at [157, 109] on td "Aannemers" at bounding box center [166, 108] width 266 height 17
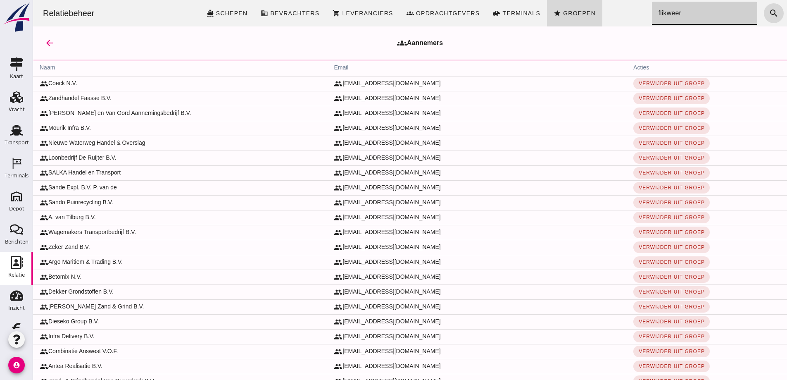
type input "flikweert"
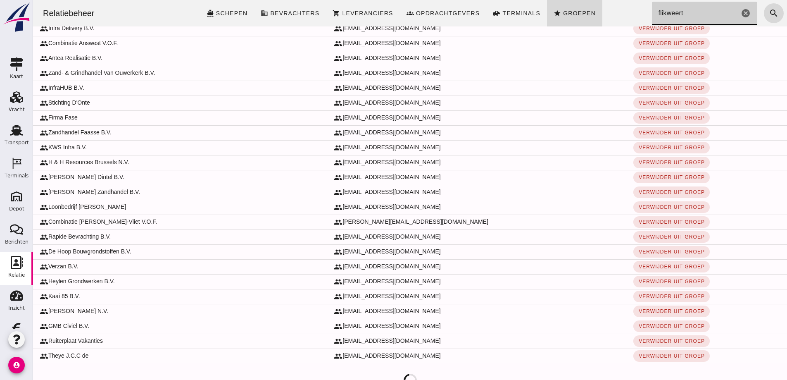
scroll to position [7, 0]
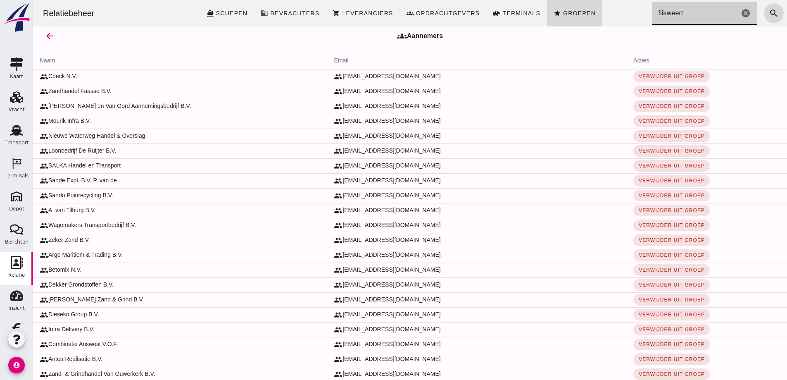
click input "flikweert"
click icon "cancel"
click input "Zoeken..."
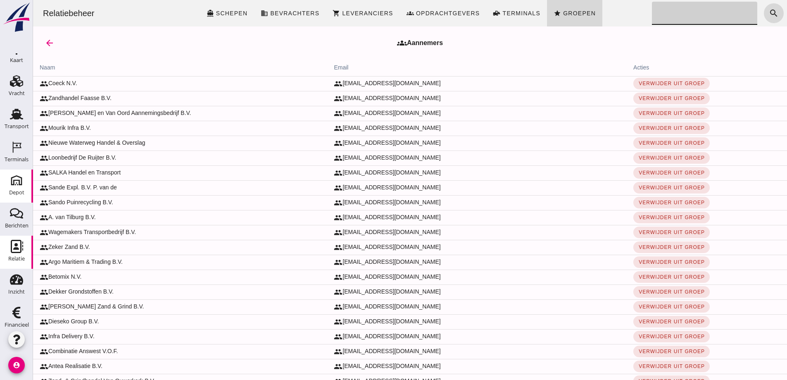
scroll to position [24, 0]
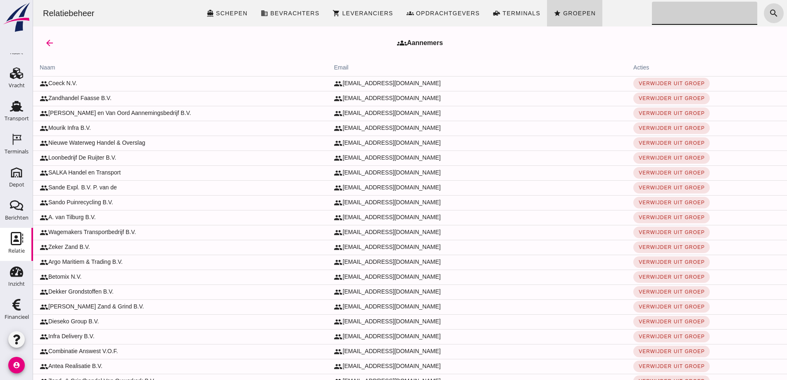
click at [15, 237] on icon "Relatie" at bounding box center [16, 238] width 13 height 13
drag, startPoint x: 623, startPoint y: 136, endPoint x: 626, endPoint y: 131, distance: 5.5
click tbody "group Coeck N.V. group [EMAIL_ADDRESS][DOMAIN_NAME] Verwijder uit groep group Z…"
click span "Groepen"
click link "star Groepen"
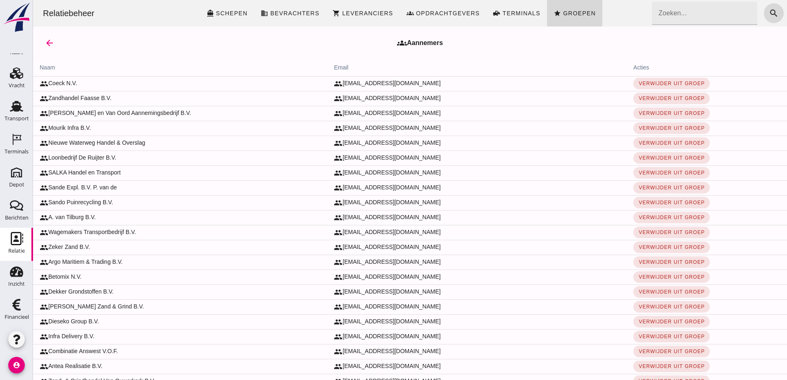
click link "star Groepen"
click link "front_loader Terminals"
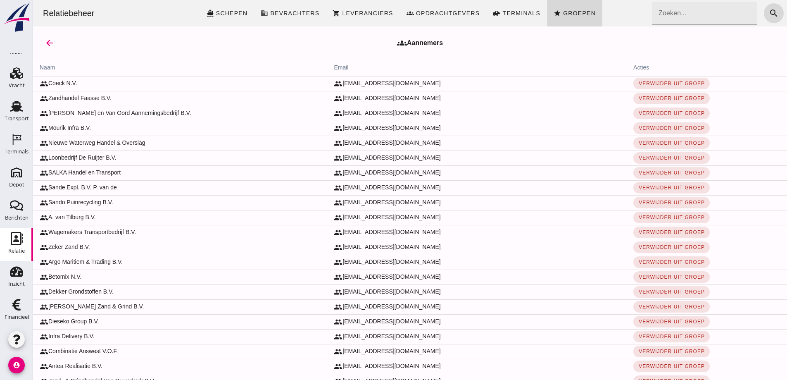
click link "front_loader Terminals"
click div "Relatiebeheer directions_boat Schepen business Bevrachters shopping_cart Levera…"
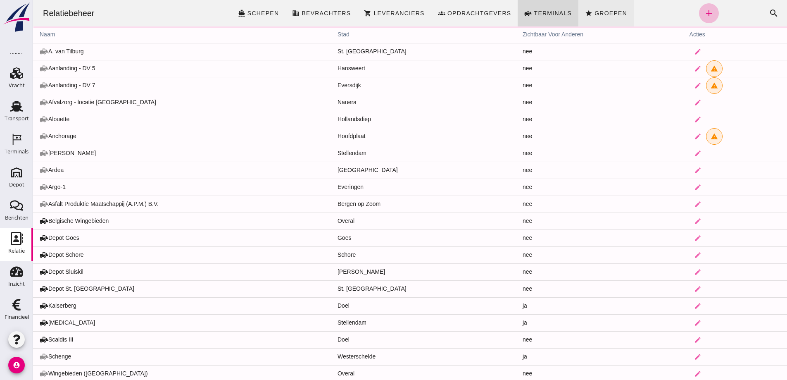
click span "Groepen"
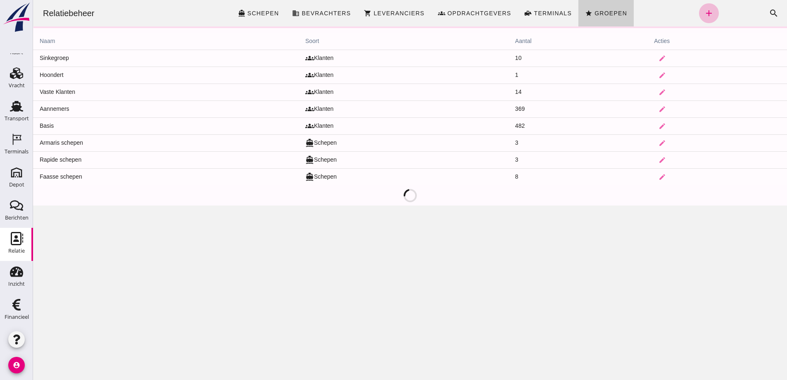
drag, startPoint x: 590, startPoint y: 13, endPoint x: 601, endPoint y: 7, distance: 12.2
click span "Groepen"
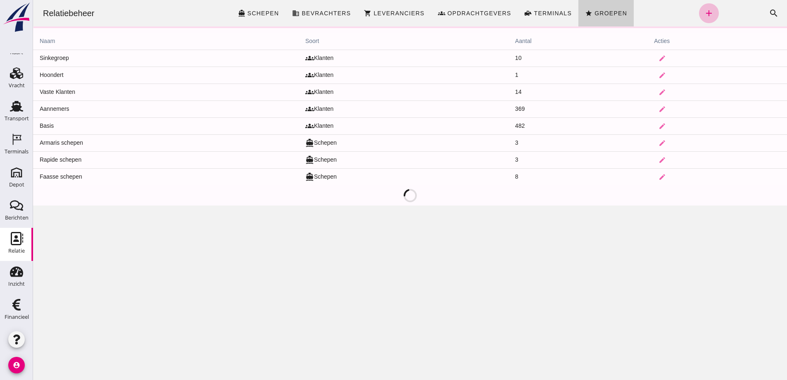
click span "Groepen"
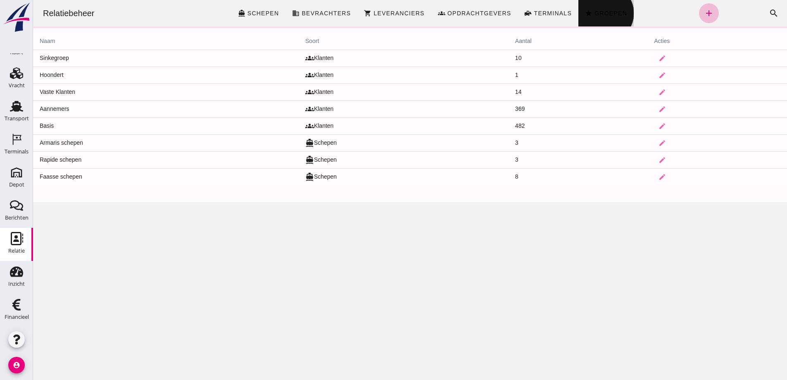
drag, startPoint x: 601, startPoint y: 7, endPoint x: 596, endPoint y: 11, distance: 6.0
click span "Groepen"
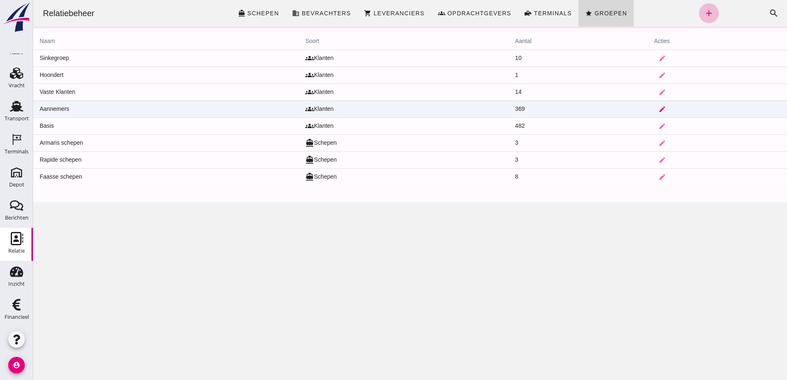
click at [658, 109] on icon "edit" at bounding box center [661, 108] width 7 height 7
click at [658, 108] on icon "edit" at bounding box center [661, 108] width 7 height 7
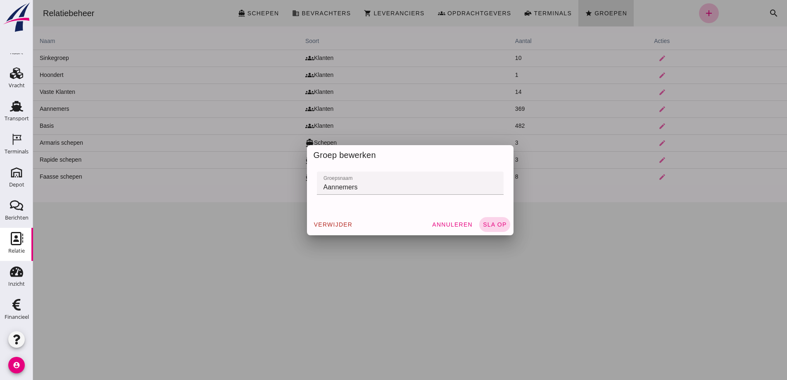
click span "sla op"
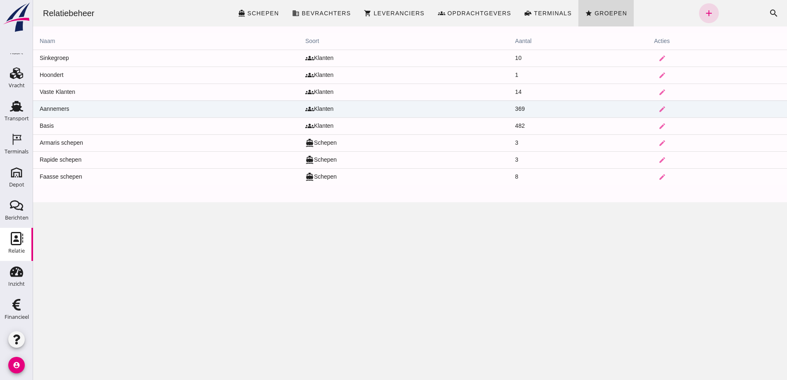
click at [135, 108] on td "Aannemers" at bounding box center [166, 108] width 266 height 17
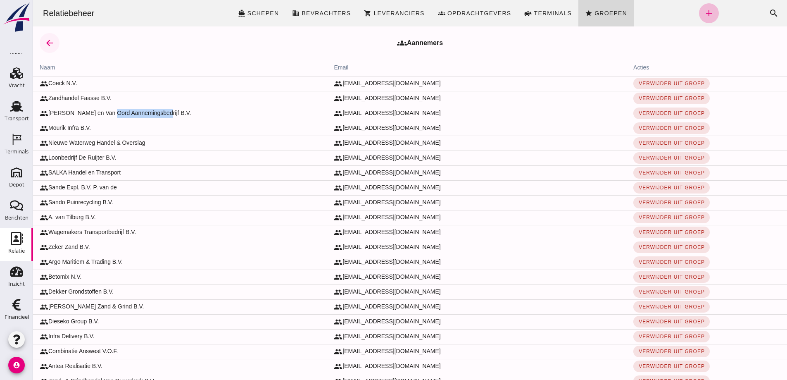
click icon "arrow_back"
